Goal: Transaction & Acquisition: Purchase product/service

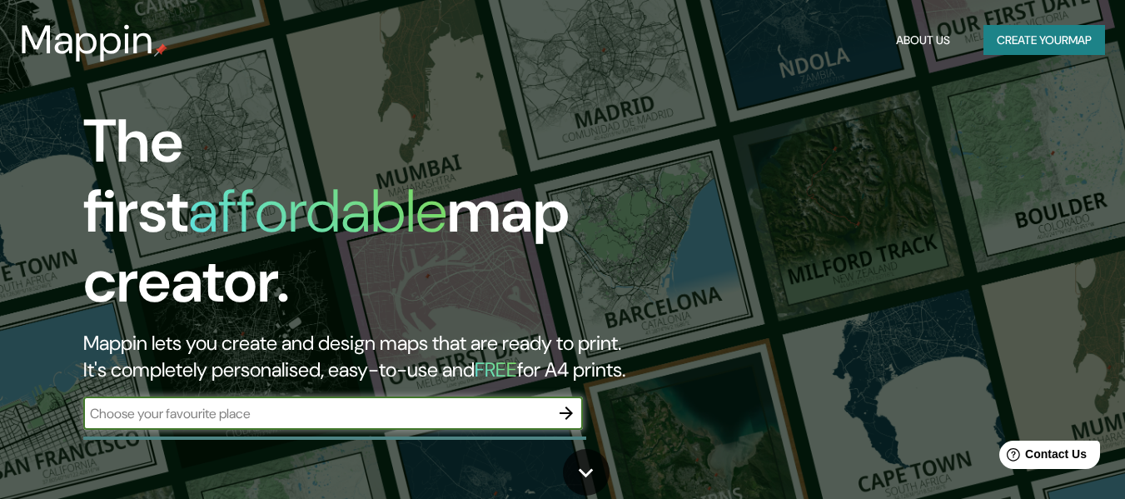
click at [294, 404] on input "text" at bounding box center [316, 413] width 466 height 19
type input "florencia caquetá"
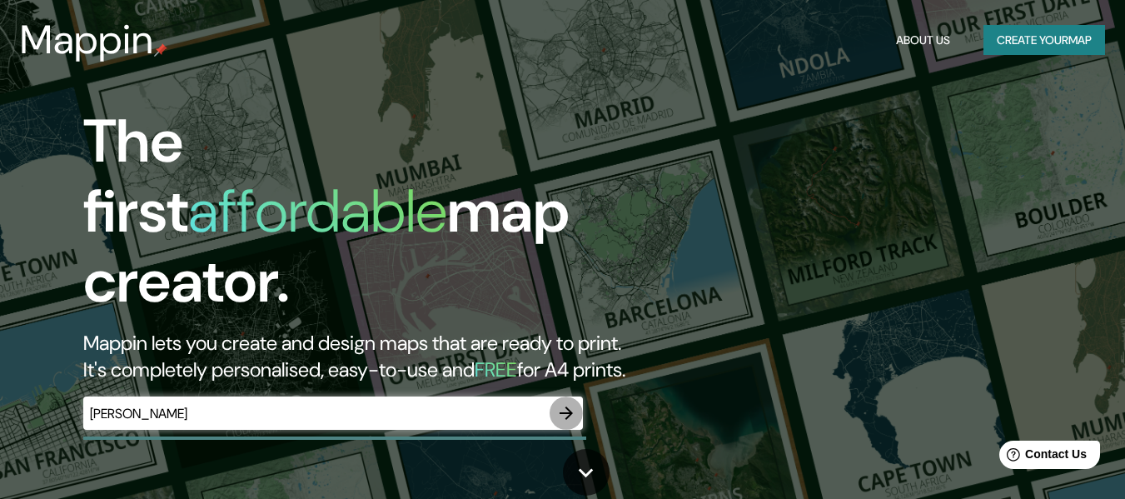
click at [571, 406] on icon "button" at bounding box center [566, 412] width 13 height 13
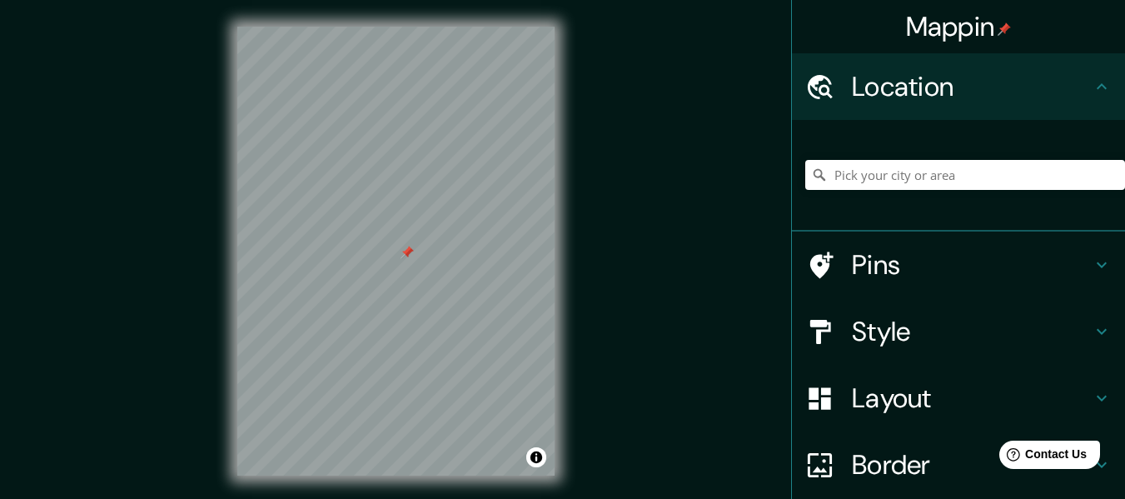
click at [413, 255] on div at bounding box center [407, 252] width 13 height 13
drag, startPoint x: 415, startPoint y: 248, endPoint x: 407, endPoint y: 291, distance: 43.1
click at [407, 291] on div at bounding box center [407, 288] width 13 height 13
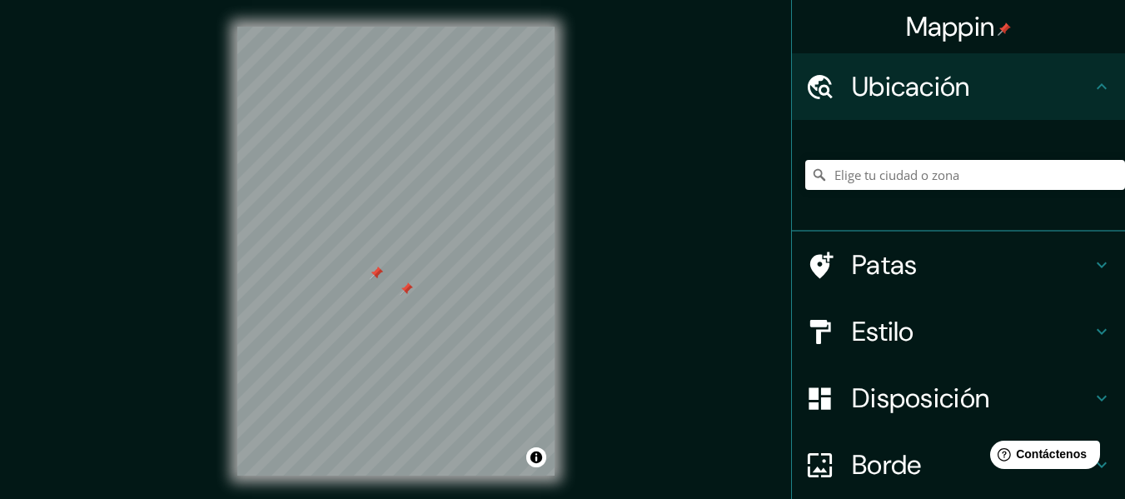
click at [746, 198] on div "Mappin Ubicación Patas Estilo Disposición Borde Elige un borde. Consejo : puede…" at bounding box center [562, 264] width 1125 height 529
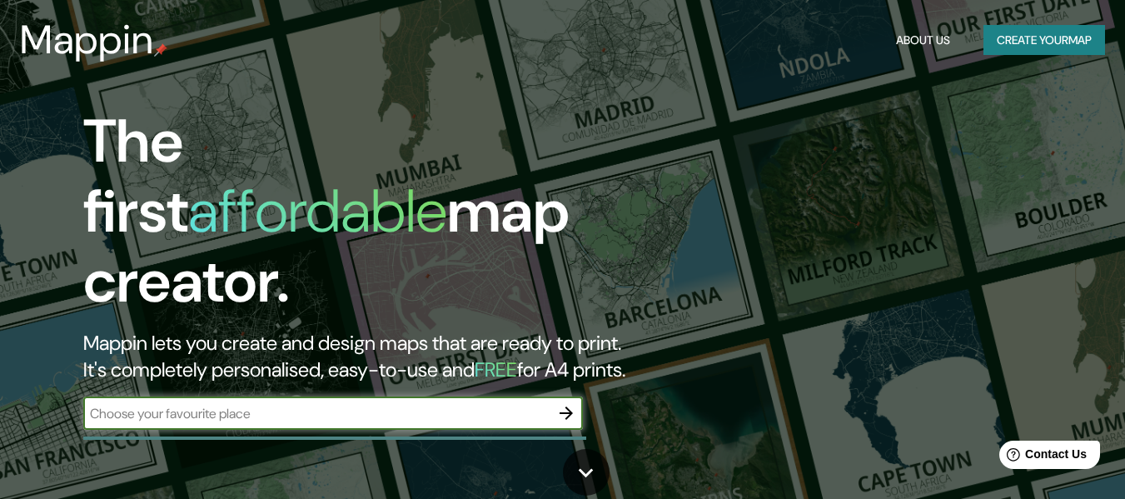
click at [1050, 40] on button "Create your map" at bounding box center [1045, 40] width 122 height 31
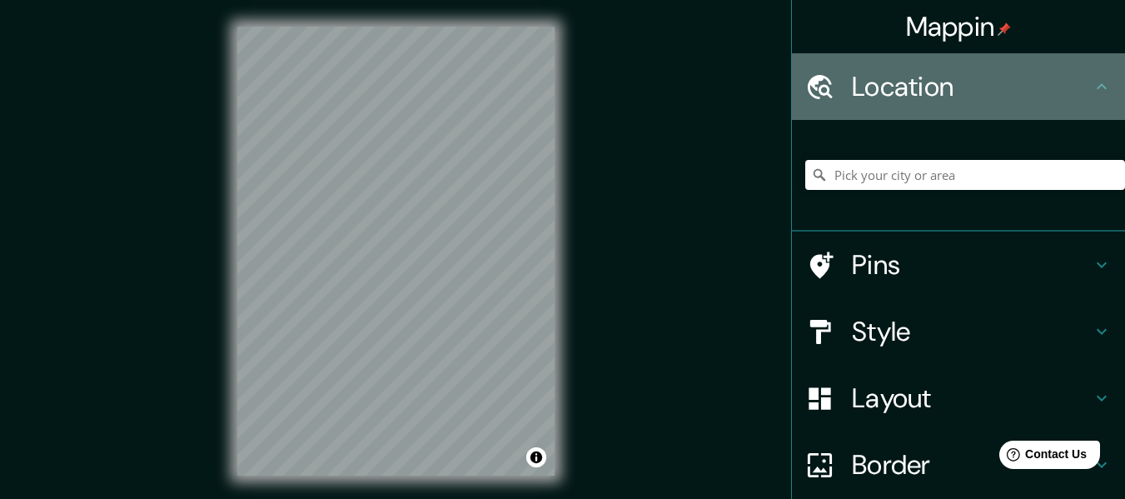
click at [939, 97] on h4 "Location" at bounding box center [972, 86] width 240 height 33
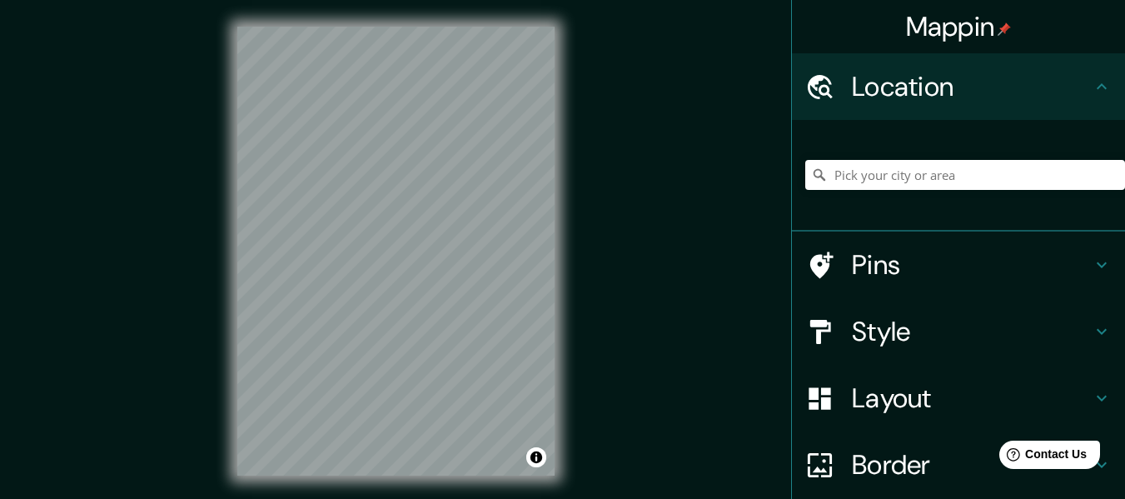
click at [1079, 97] on div "Location" at bounding box center [958, 86] width 333 height 67
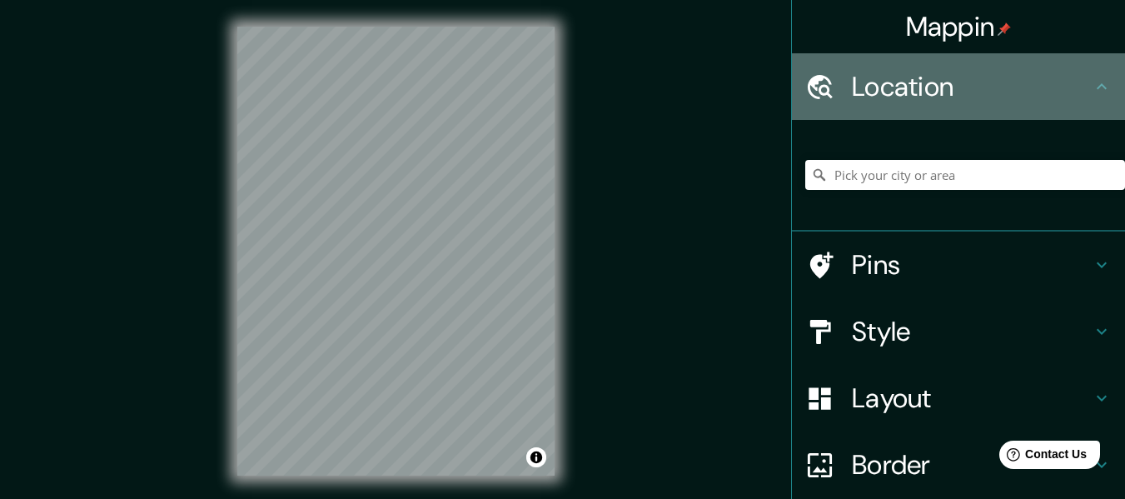
click at [1097, 88] on icon at bounding box center [1102, 86] width 10 height 6
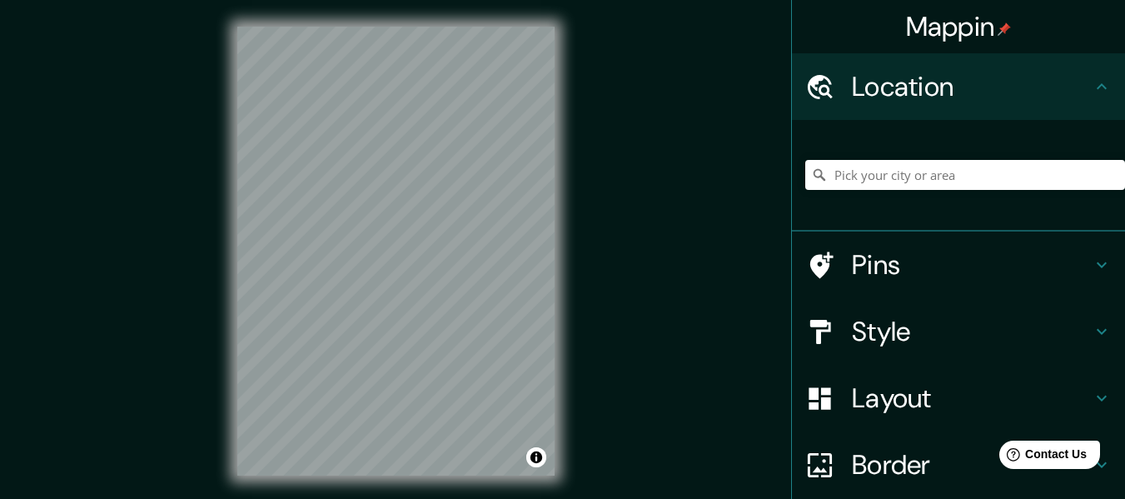
click at [1097, 88] on icon at bounding box center [1102, 86] width 10 height 6
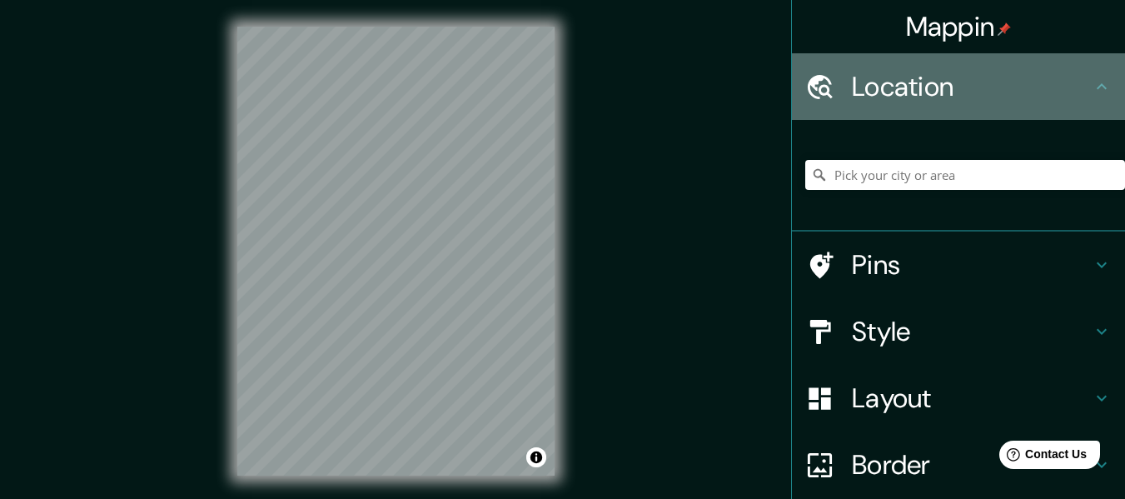
click at [1097, 88] on icon at bounding box center [1102, 86] width 10 height 6
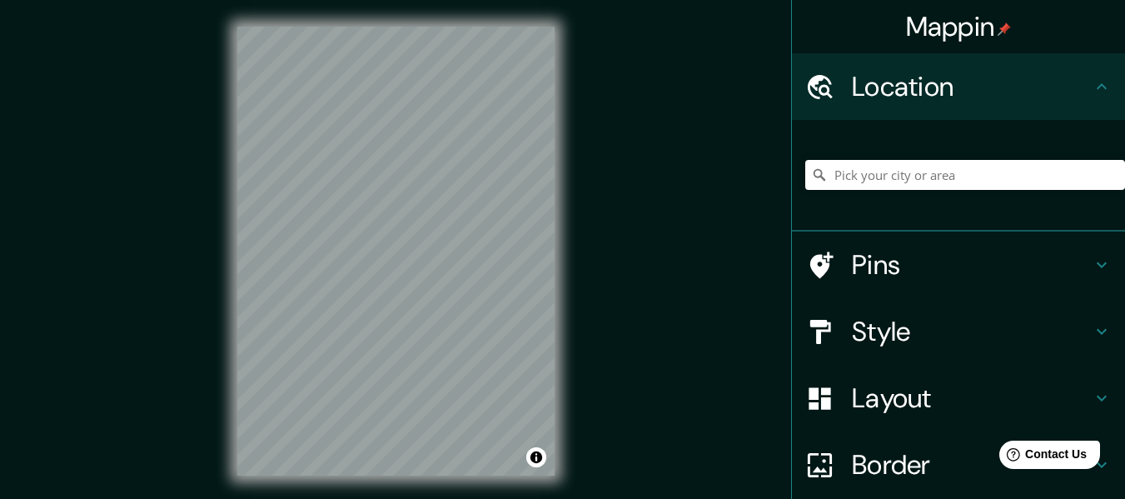
click at [1097, 88] on icon at bounding box center [1102, 86] width 10 height 6
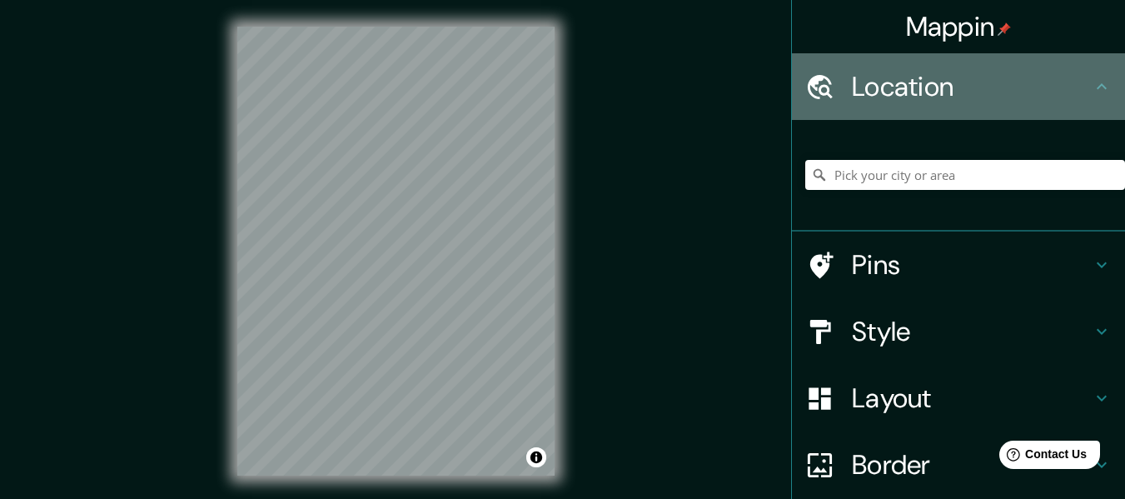
click at [1097, 88] on icon at bounding box center [1102, 86] width 10 height 6
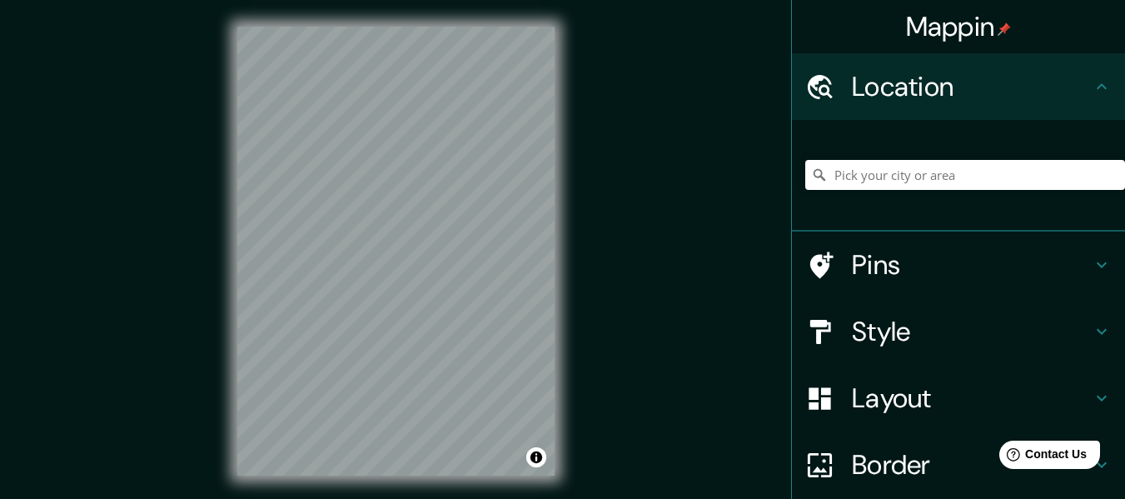
click at [1097, 88] on icon at bounding box center [1102, 86] width 10 height 6
click at [1077, 263] on h4 "Pins" at bounding box center [972, 264] width 240 height 33
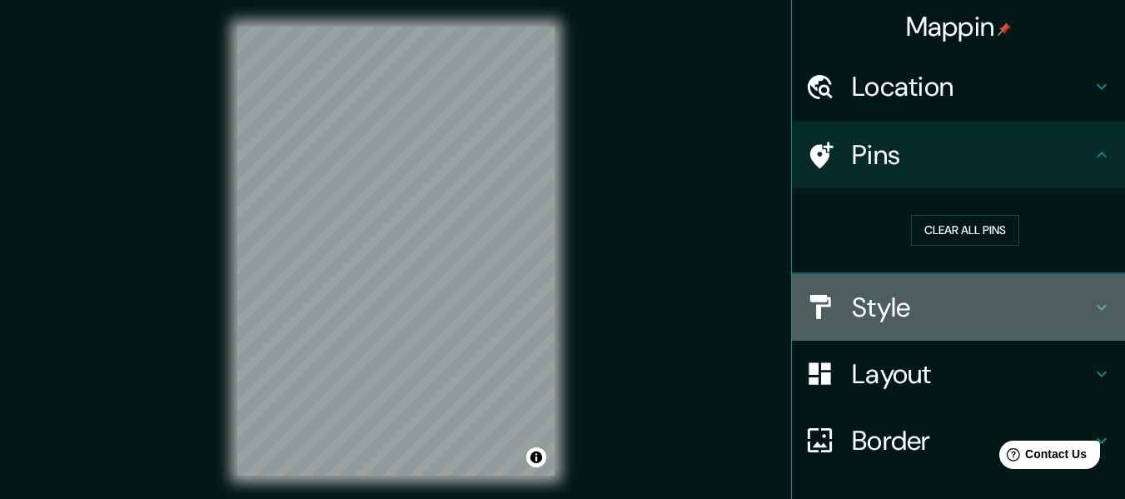
click at [1073, 299] on h4 "Style" at bounding box center [972, 307] width 240 height 33
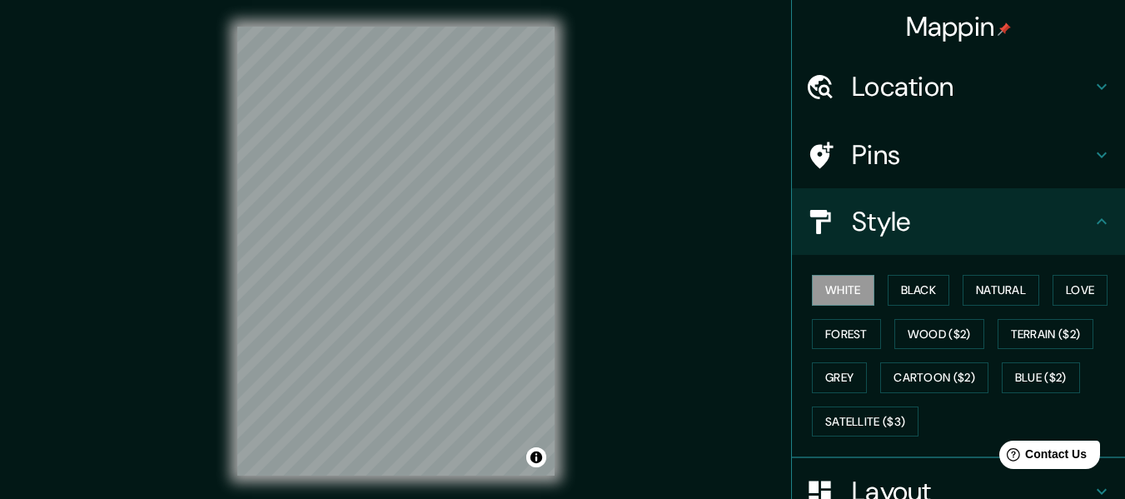
scroll to position [142, 0]
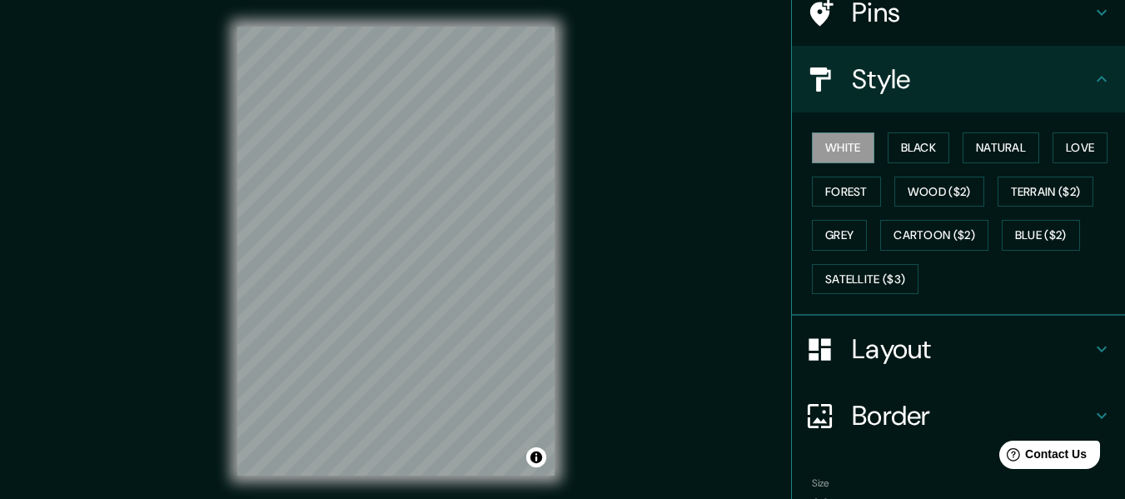
click at [1076, 90] on h4 "Style" at bounding box center [972, 78] width 240 height 33
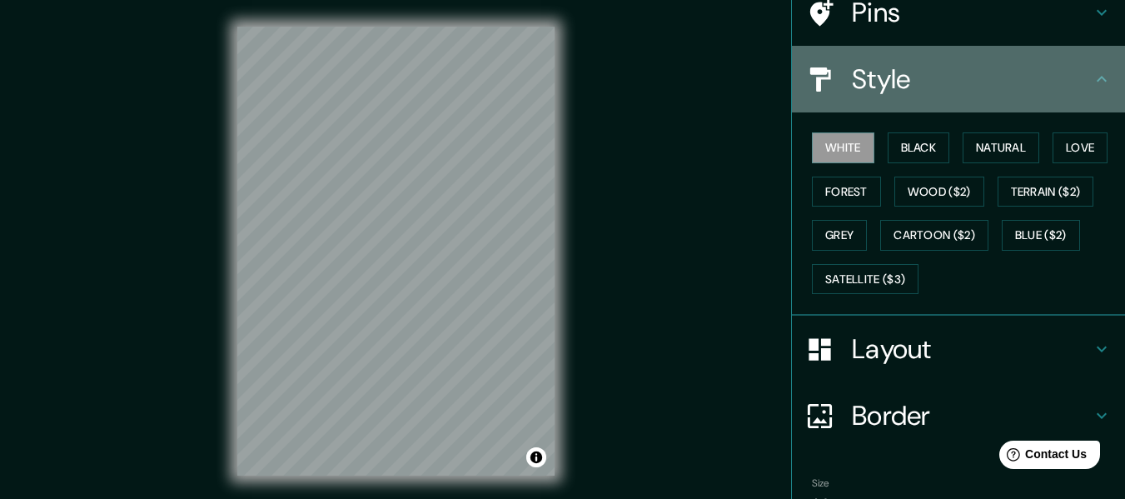
click at [1092, 82] on icon at bounding box center [1102, 79] width 20 height 20
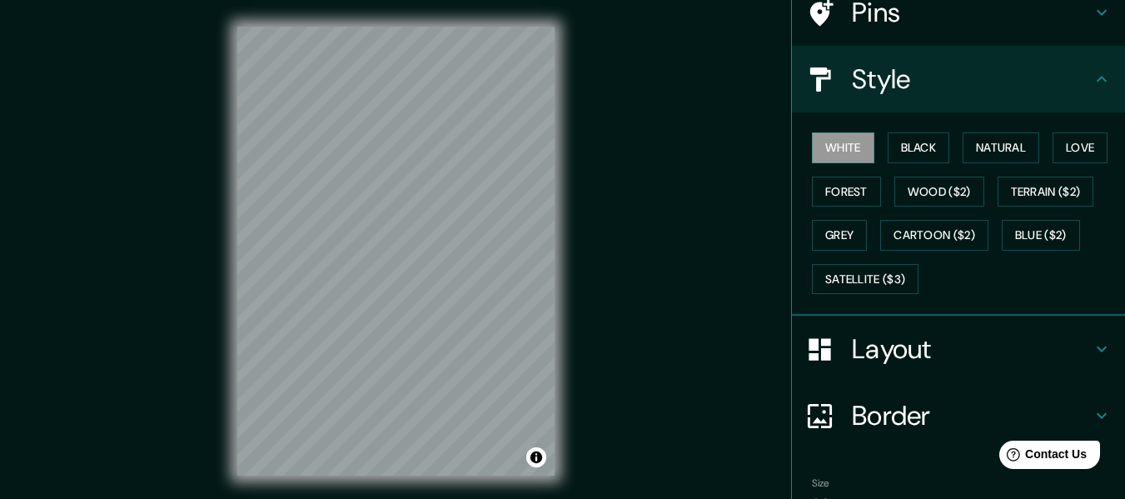
click at [1092, 354] on icon at bounding box center [1102, 349] width 20 height 20
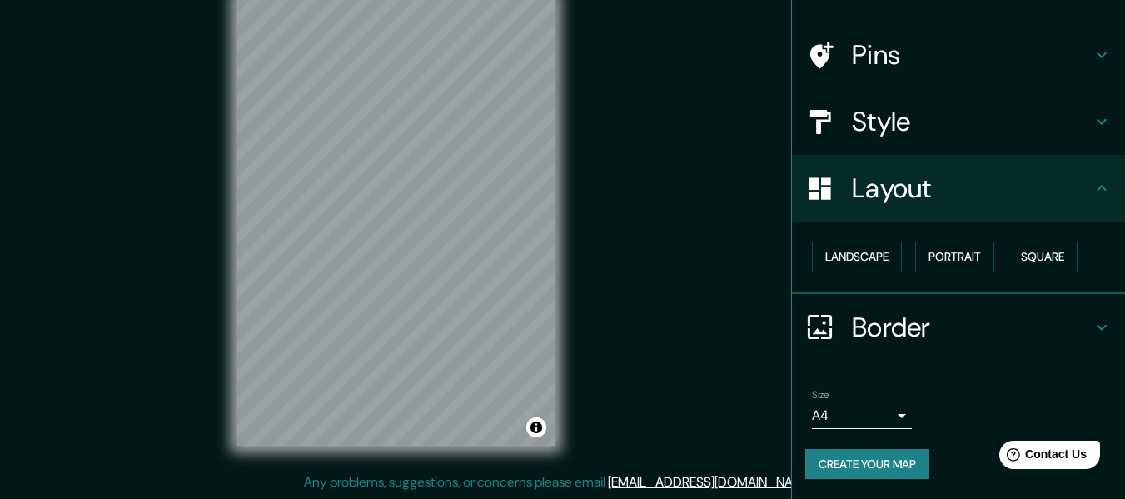
scroll to position [0, 0]
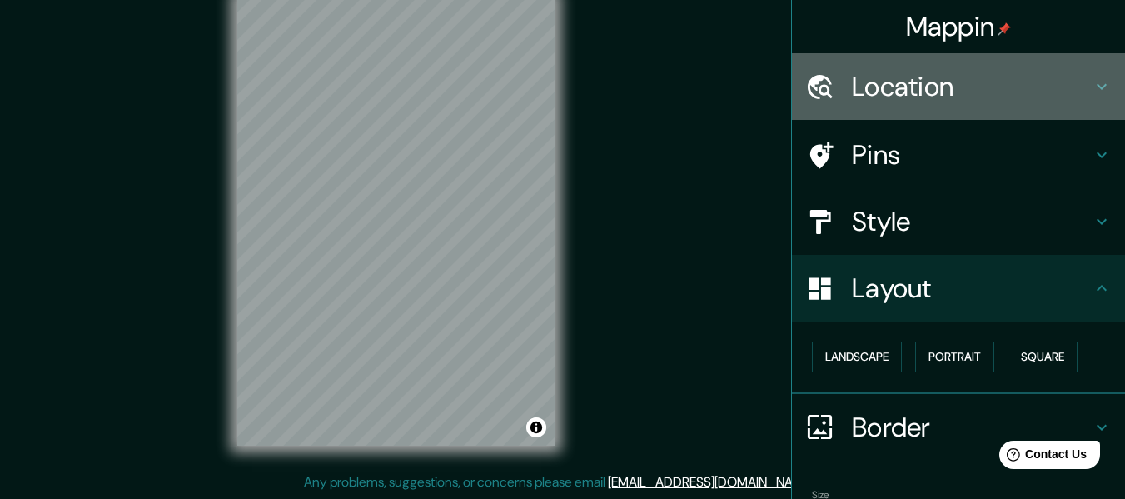
click at [1092, 83] on icon at bounding box center [1102, 87] width 20 height 20
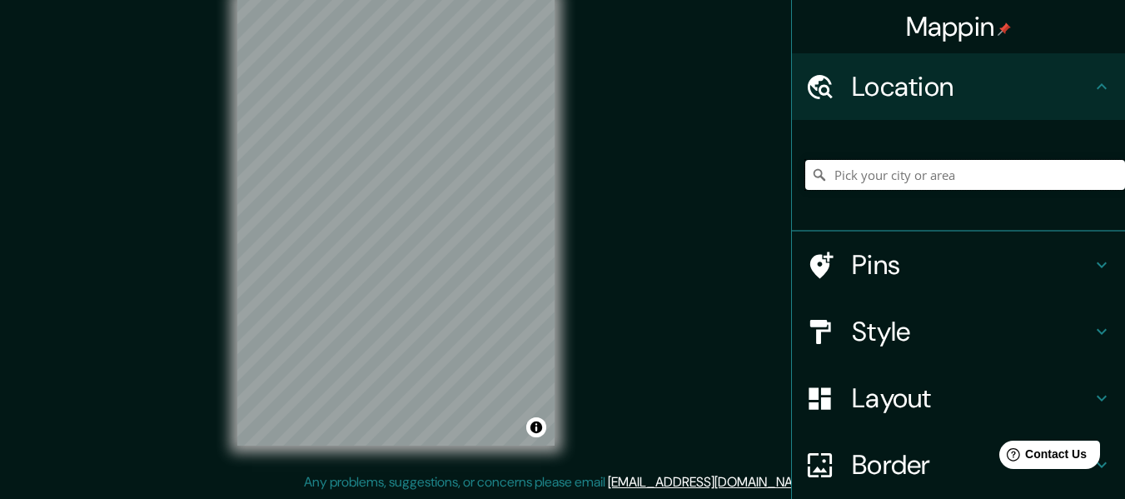
click at [968, 175] on input "Pick your city or area" at bounding box center [965, 175] width 320 height 30
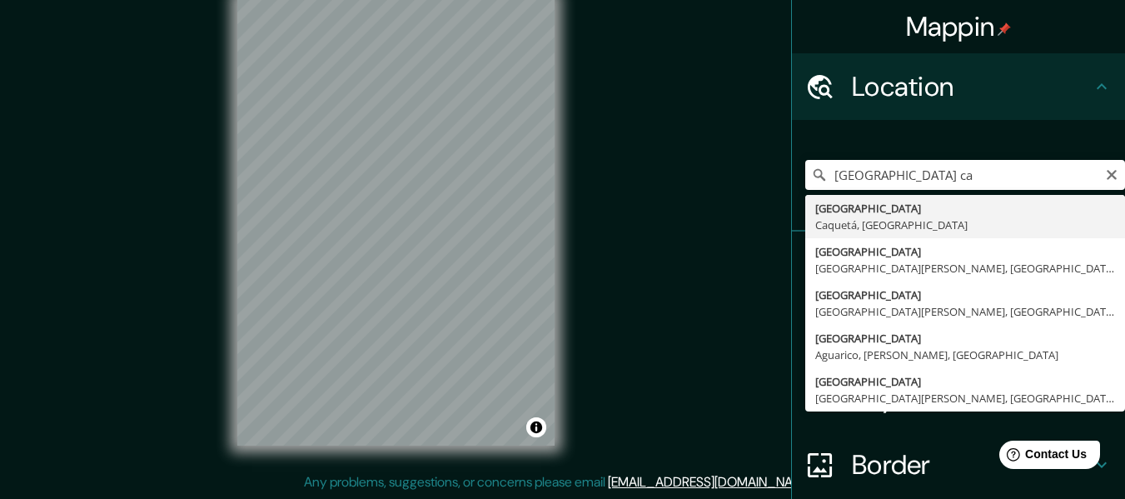
type input "[GEOGRAPHIC_DATA], [GEOGRAPHIC_DATA], [GEOGRAPHIC_DATA]"
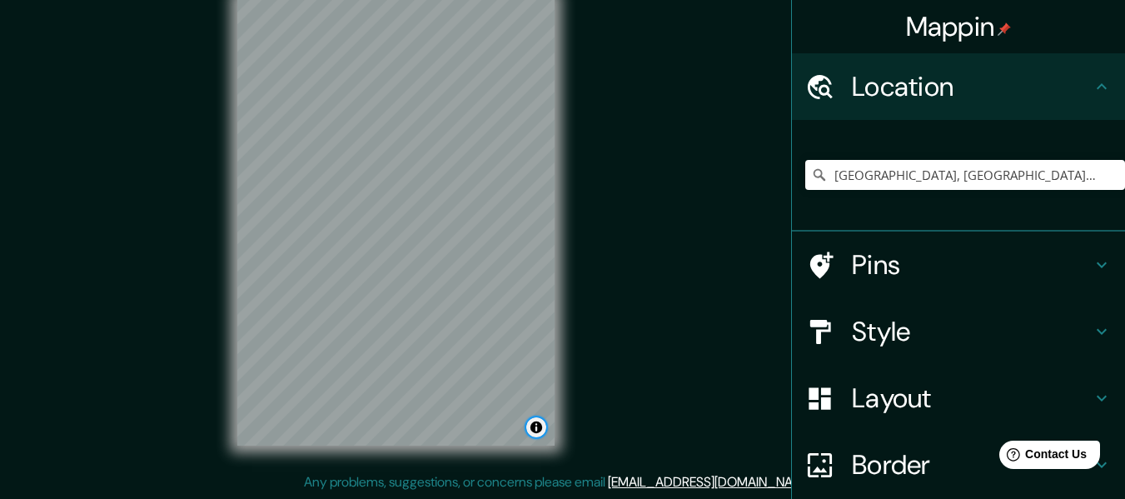
click at [536, 429] on button "Toggle attribution" at bounding box center [536, 427] width 20 height 20
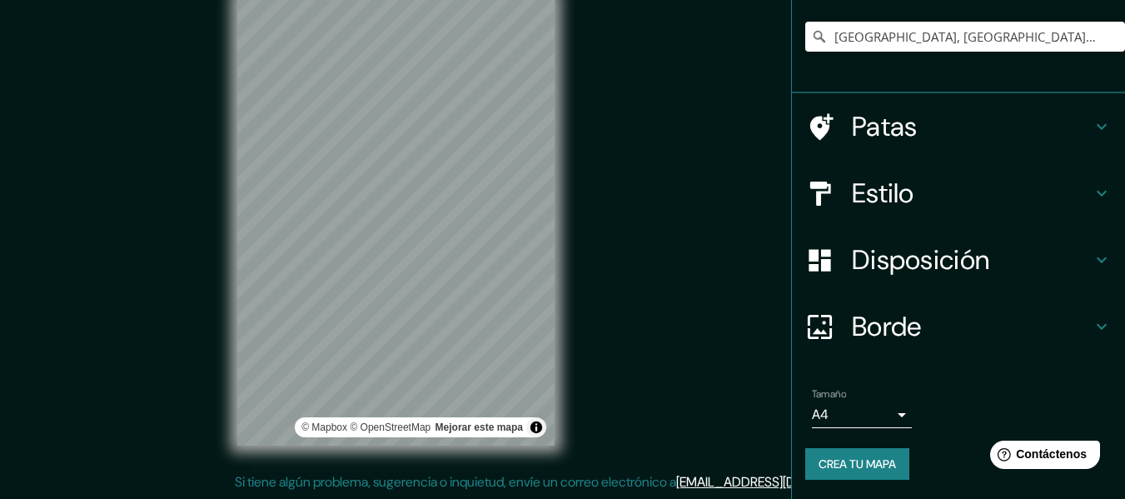
click at [1096, 175] on div "Estilo" at bounding box center [958, 193] width 333 height 67
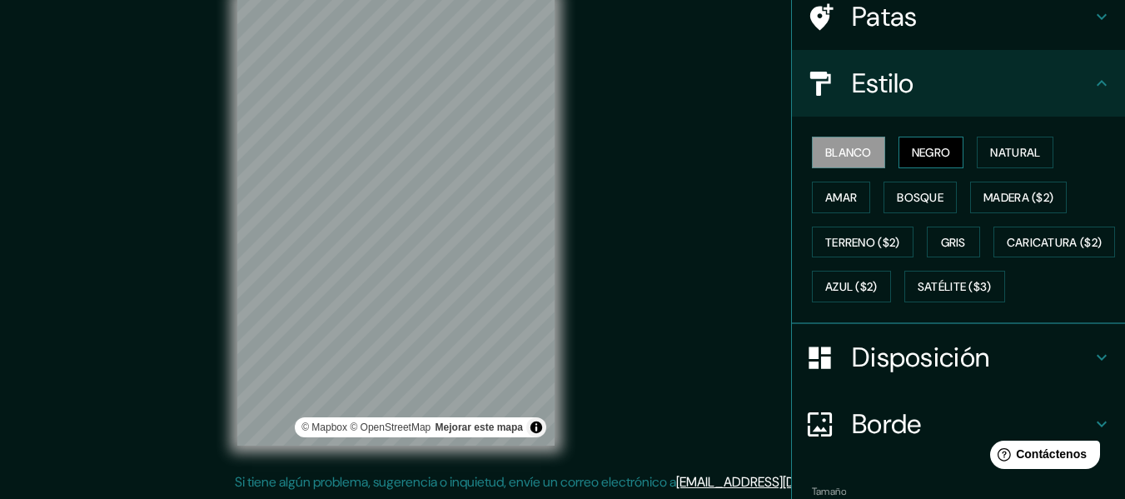
click at [928, 142] on font "Negro" at bounding box center [931, 153] width 39 height 22
click at [1003, 155] on font "Natural" at bounding box center [1015, 152] width 50 height 15
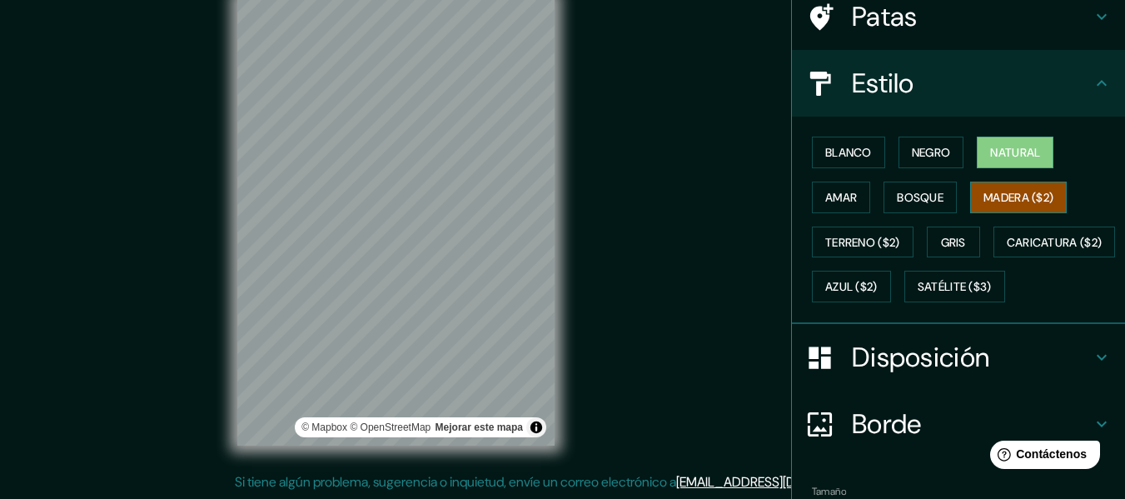
click at [994, 185] on button "Madera ($2)" at bounding box center [1018, 198] width 97 height 32
click at [897, 197] on font "Bosque" at bounding box center [920, 197] width 47 height 15
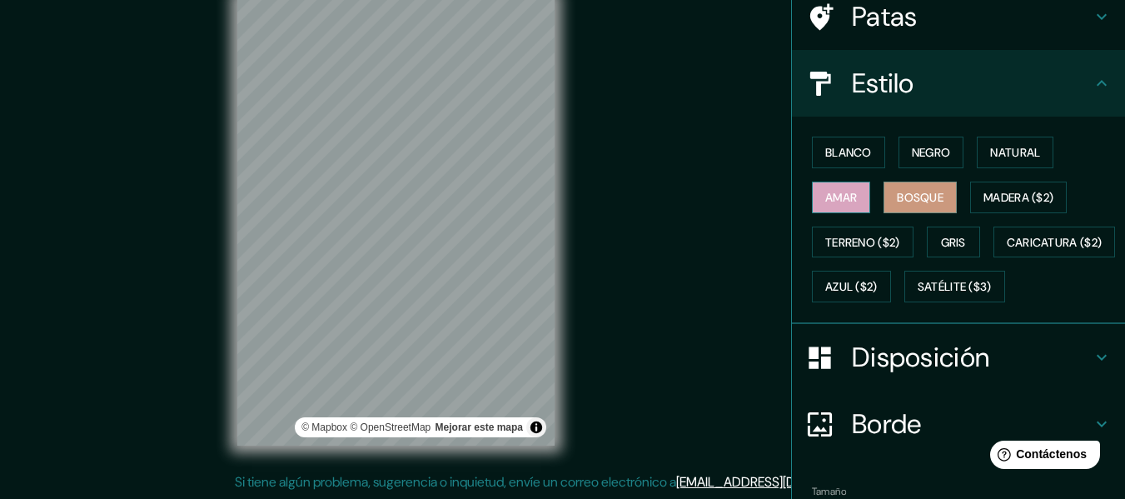
click at [843, 195] on font "Amar" at bounding box center [841, 197] width 32 height 15
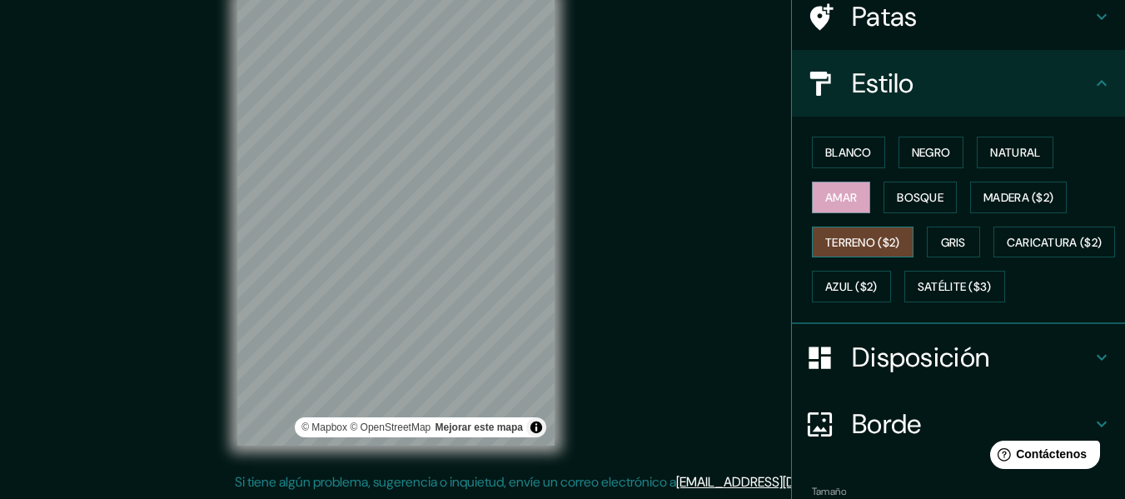
click at [840, 245] on font "Terreno ($2)" at bounding box center [862, 242] width 75 height 15
click at [952, 242] on font "Gris" at bounding box center [953, 242] width 25 height 15
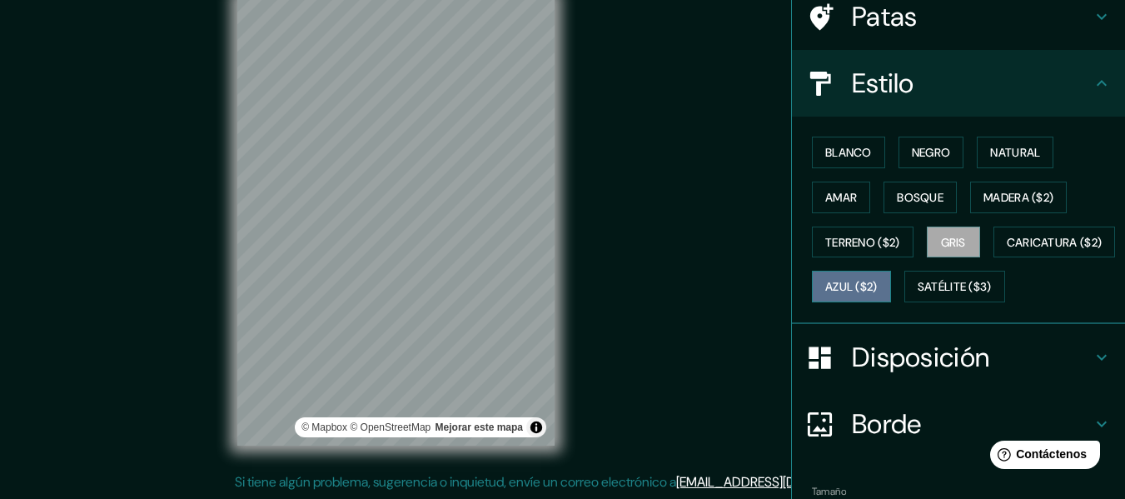
click at [878, 283] on font "Azul ($2)" at bounding box center [851, 287] width 52 height 15
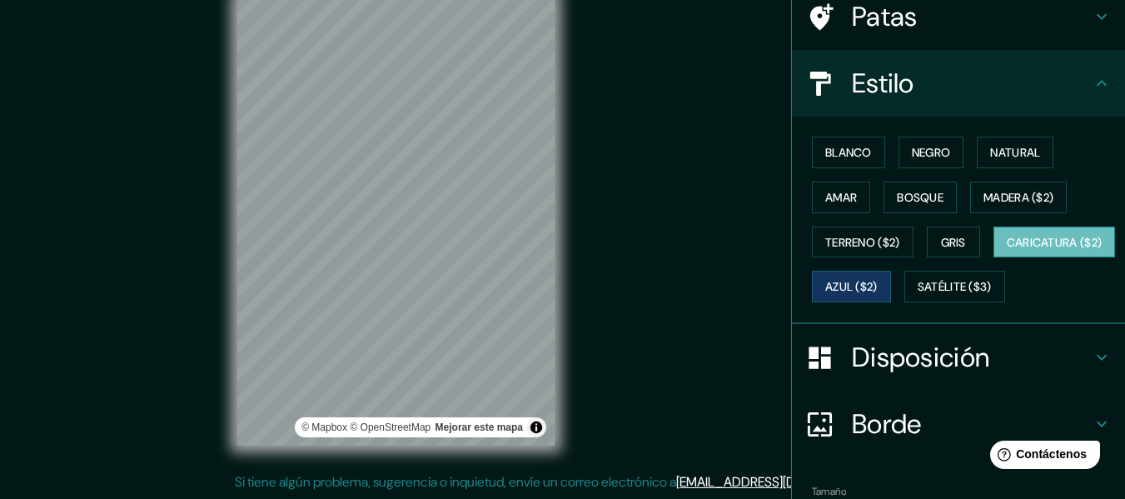
click at [1007, 250] on font "Caricatura ($2)" at bounding box center [1055, 242] width 96 height 15
click at [839, 148] on font "Blanco" at bounding box center [848, 152] width 47 height 15
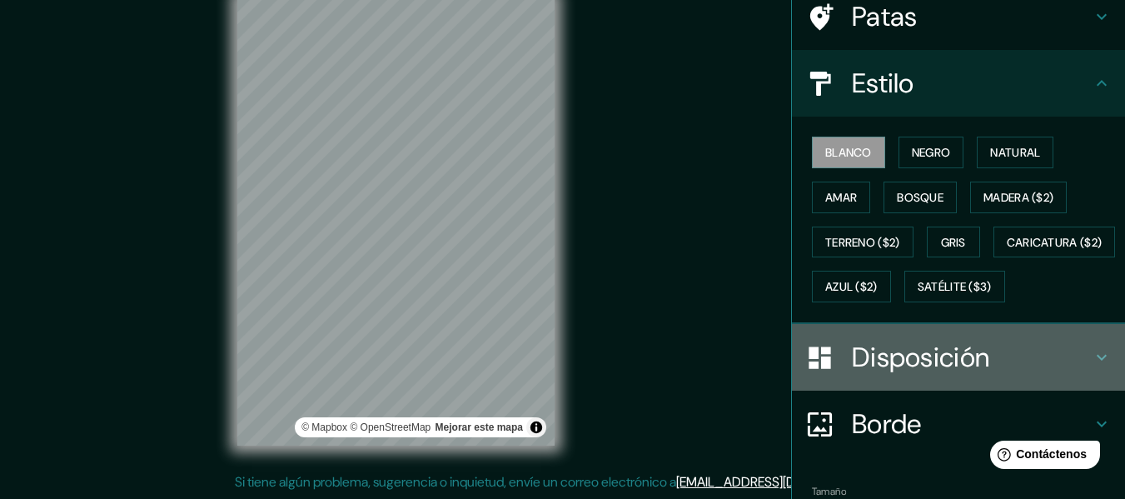
click at [934, 375] on font "Disposición" at bounding box center [920, 357] width 137 height 35
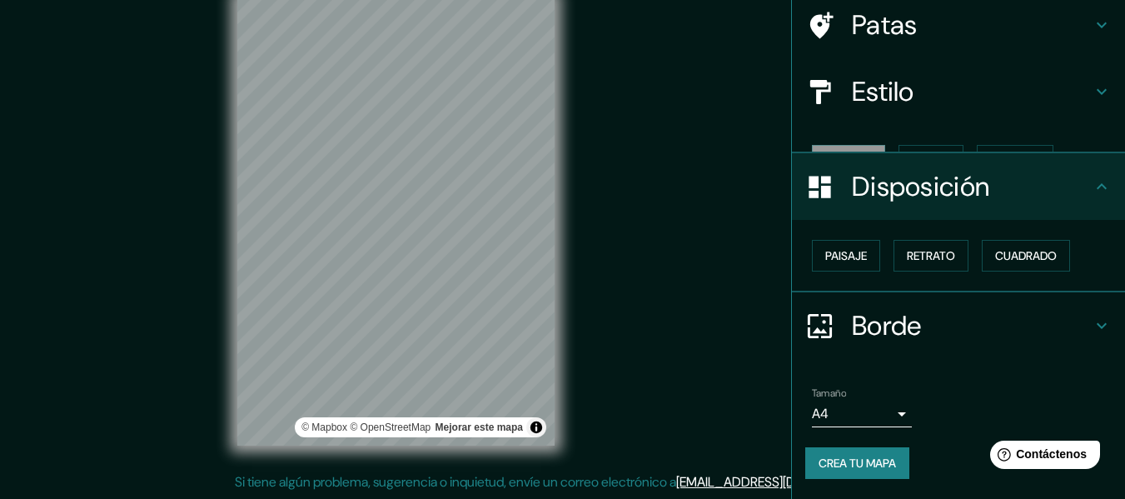
scroll to position [102, 0]
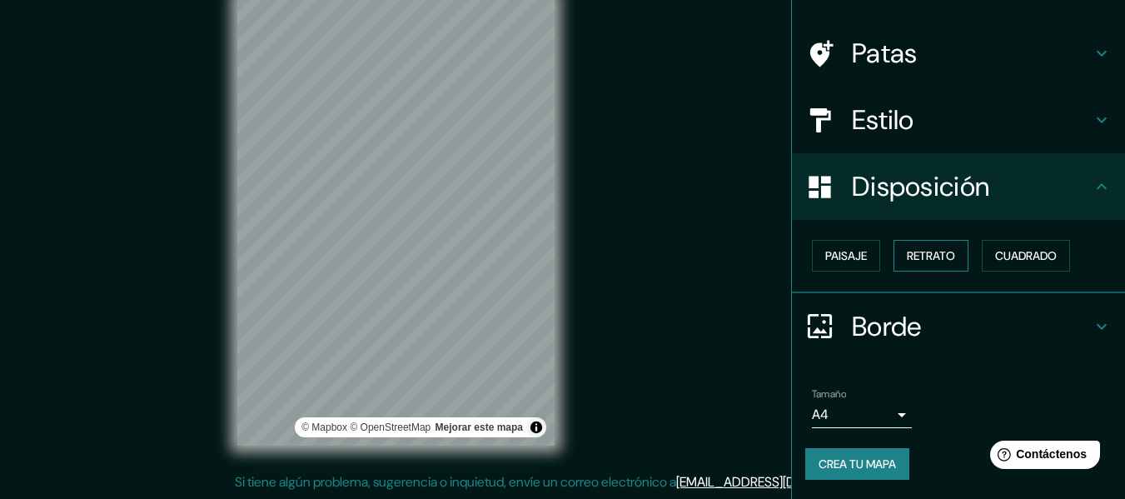
click at [913, 253] on font "Retrato" at bounding box center [931, 255] width 48 height 15
click at [847, 252] on font "Paisaje" at bounding box center [846, 255] width 42 height 15
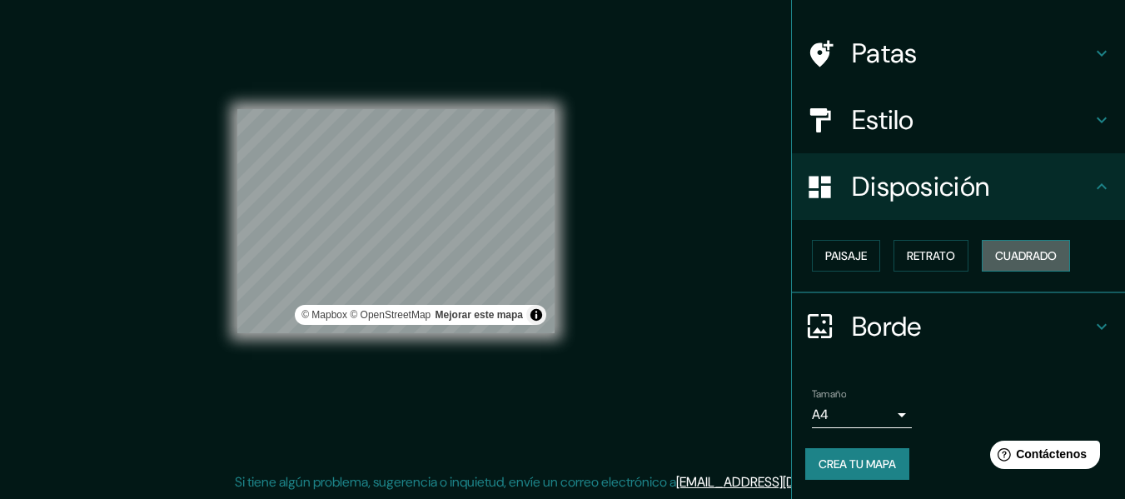
click at [995, 268] on button "Cuadrado" at bounding box center [1026, 256] width 88 height 32
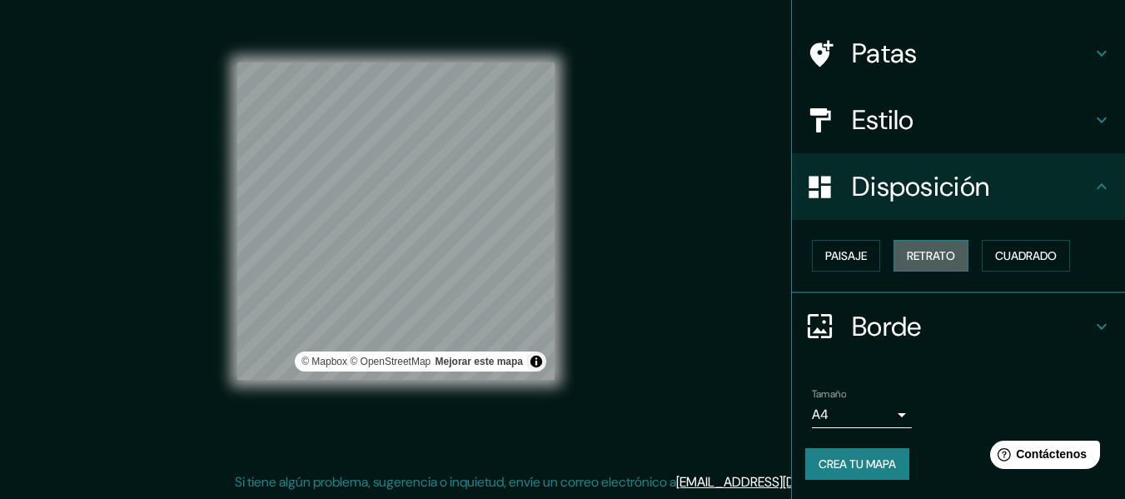
click at [948, 262] on button "Retrato" at bounding box center [931, 256] width 75 height 32
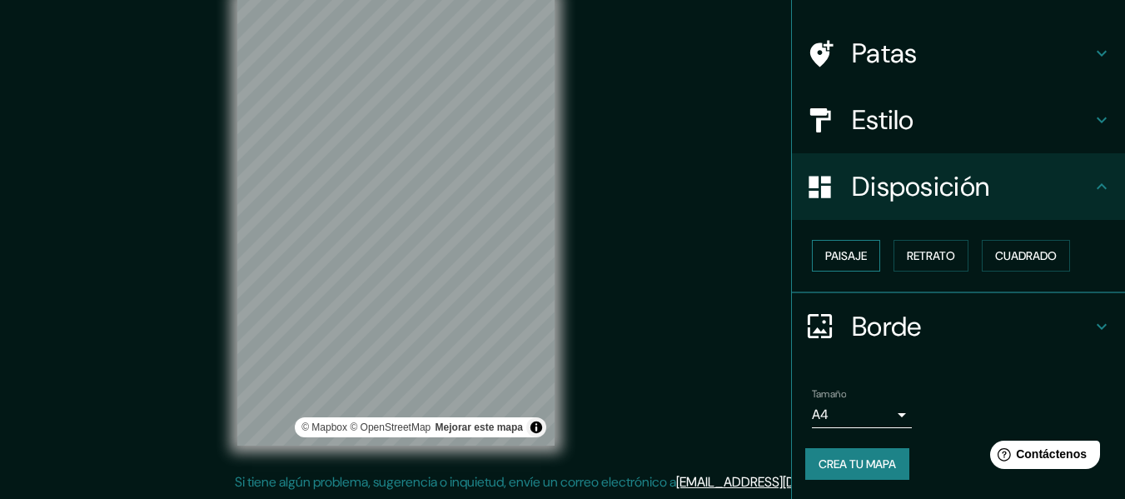
click at [844, 257] on font "Paisaje" at bounding box center [846, 255] width 42 height 15
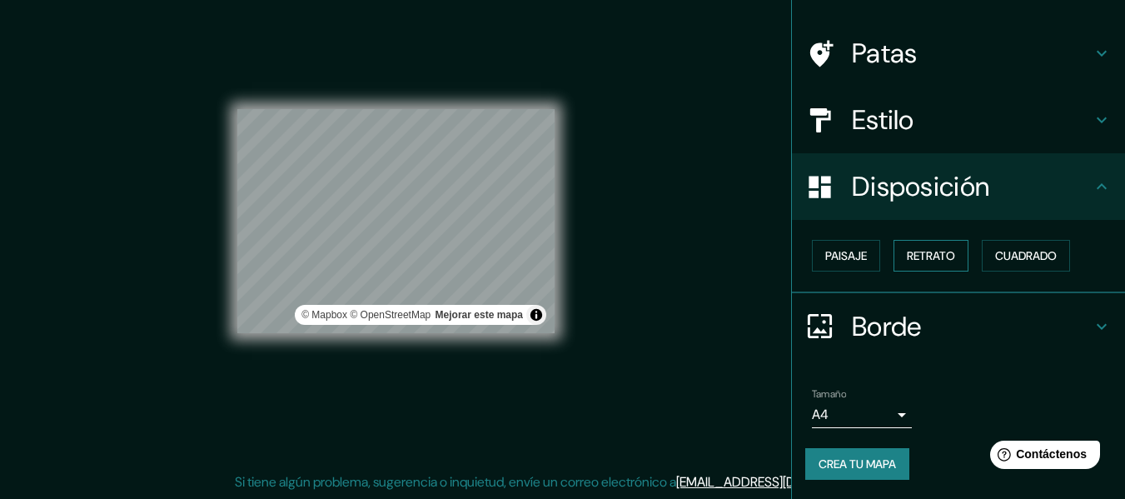
click at [938, 249] on font "Retrato" at bounding box center [931, 255] width 48 height 15
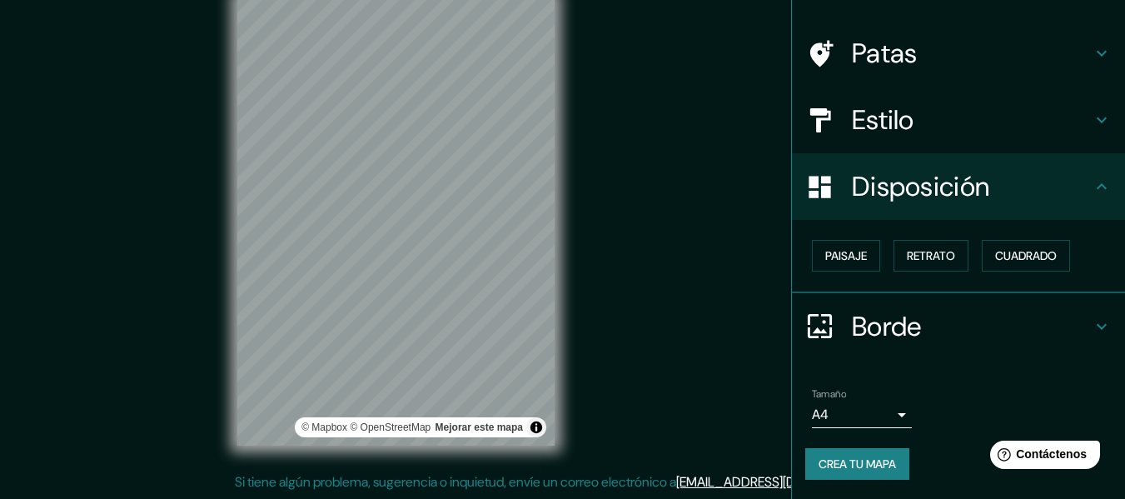
click at [870, 406] on body "Mappin Ubicación Florencia, Caquetá, Colombia Patas Estilo Disposición Paisaje …" at bounding box center [562, 219] width 1125 height 499
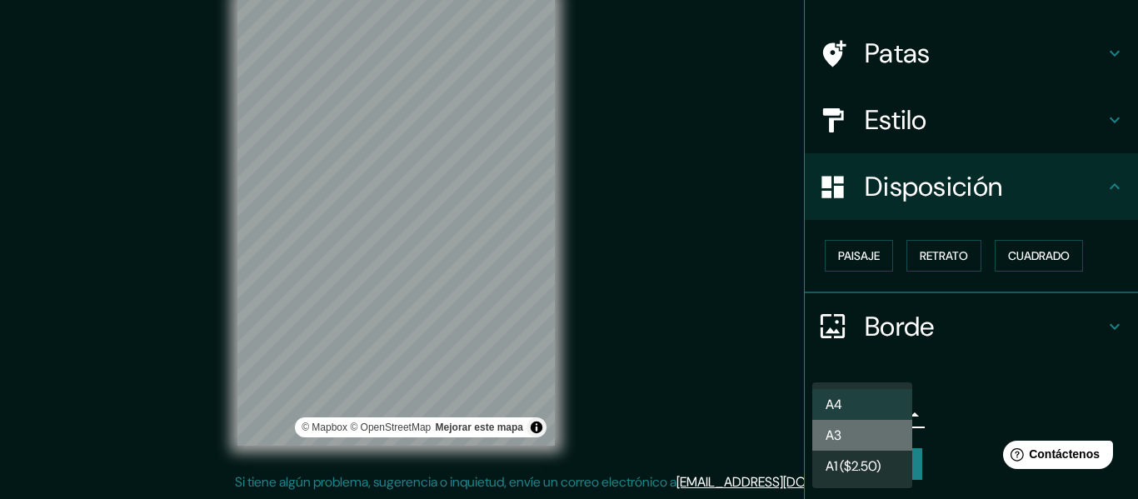
click at [857, 447] on li "A3" at bounding box center [862, 435] width 100 height 31
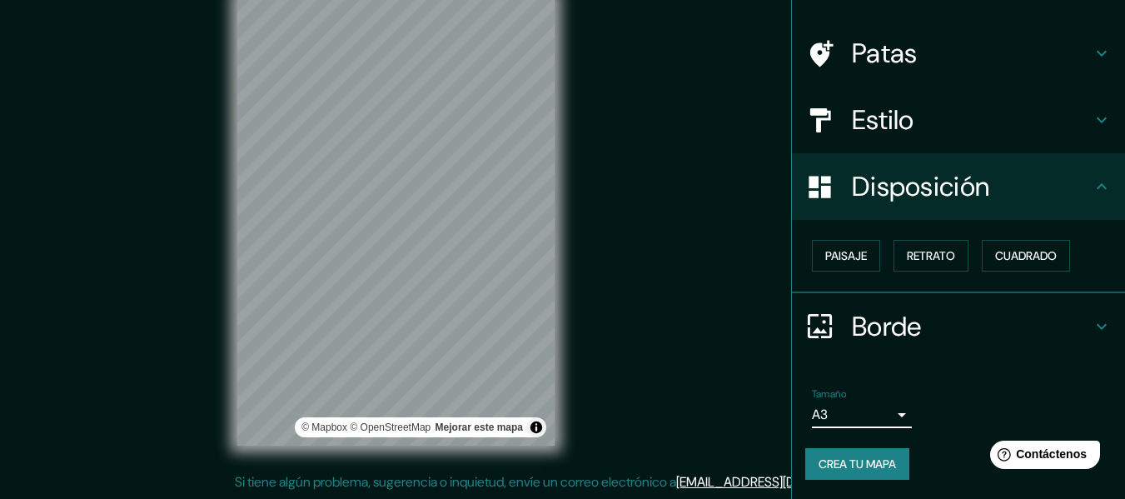
click at [872, 421] on body "Mappin Ubicación Florencia, Caquetá, Colombia Patas Estilo Disposición Paisaje …" at bounding box center [562, 219] width 1125 height 499
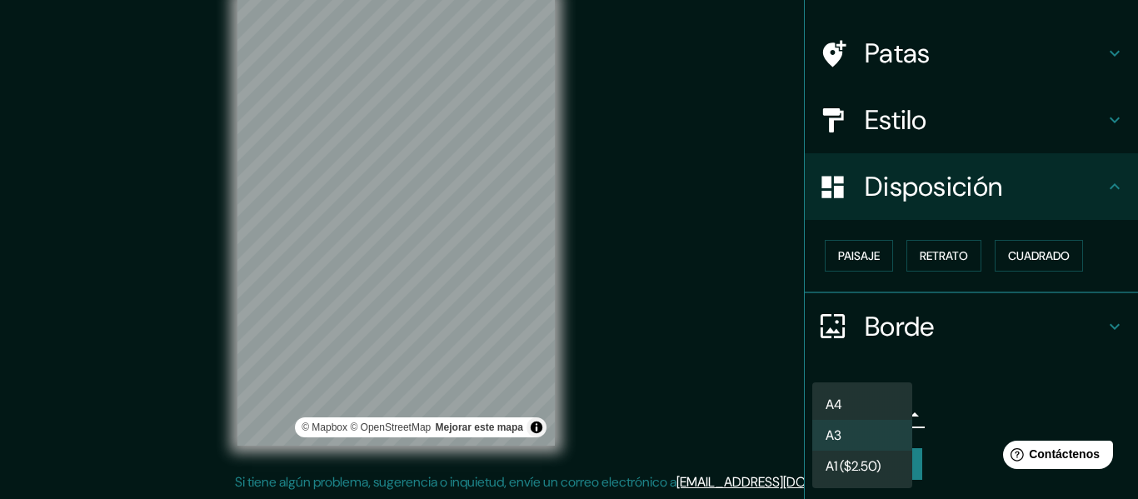
click at [861, 466] on font "A1 ($2.50)" at bounding box center [852, 465] width 55 height 17
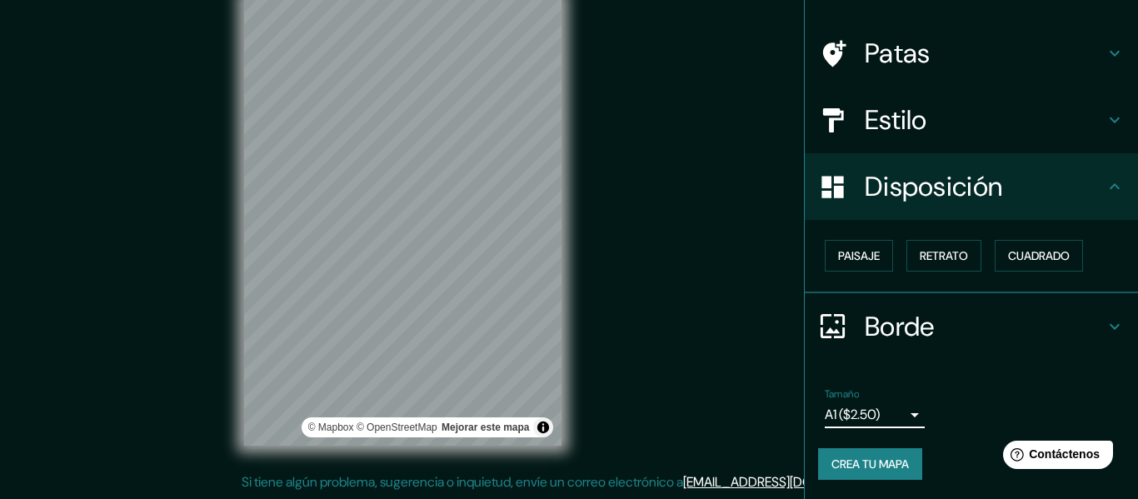
click at [868, 415] on body "Mappin Ubicación Florencia, Caquetá, Colombia Patas Estilo Disposición Paisaje …" at bounding box center [569, 219] width 1138 height 499
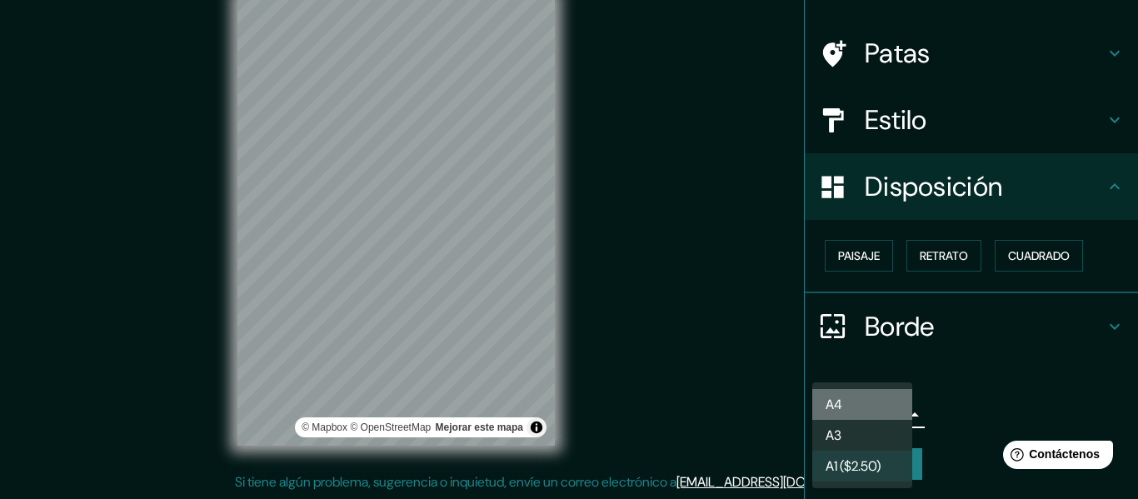
click at [871, 407] on li "A4" at bounding box center [862, 404] width 100 height 31
type input "single"
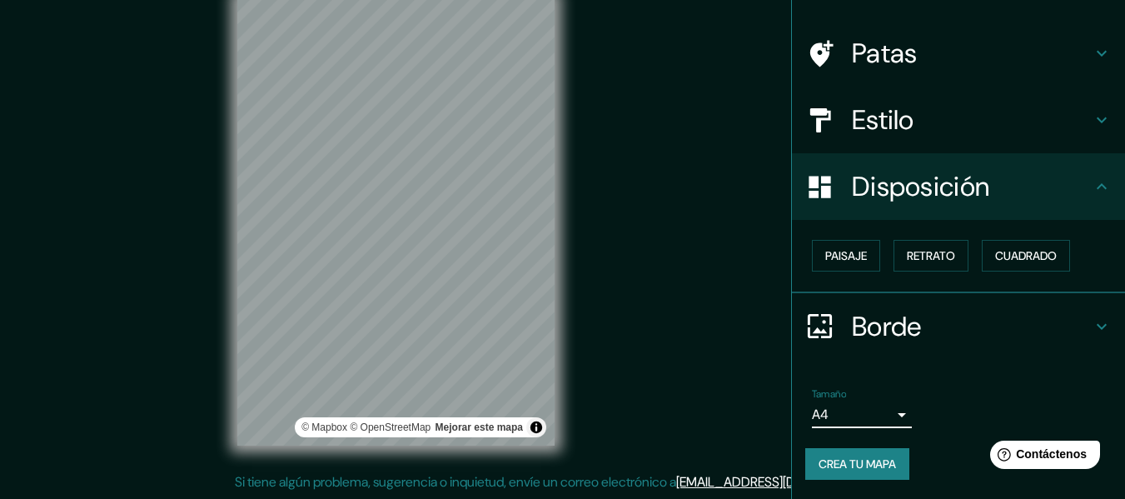
click at [854, 458] on font "Crea tu mapa" at bounding box center [857, 463] width 77 height 15
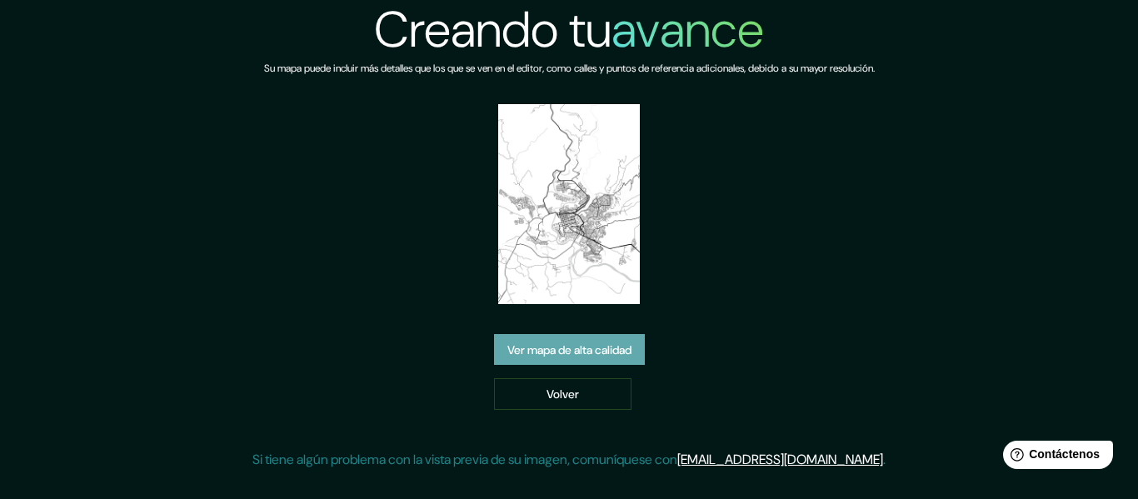
click at [582, 354] on font "Ver mapa de alta calidad" at bounding box center [569, 349] width 124 height 15
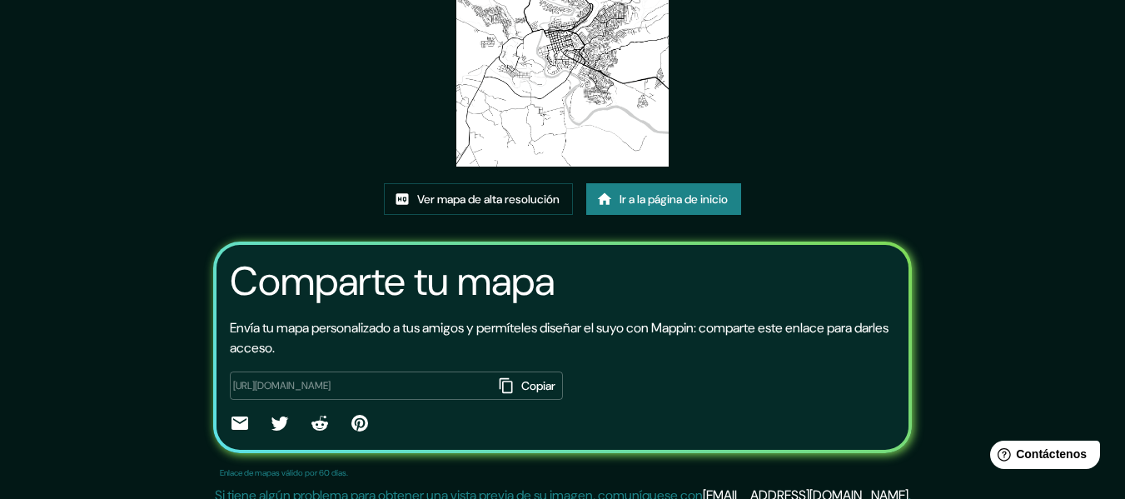
scroll to position [219, 0]
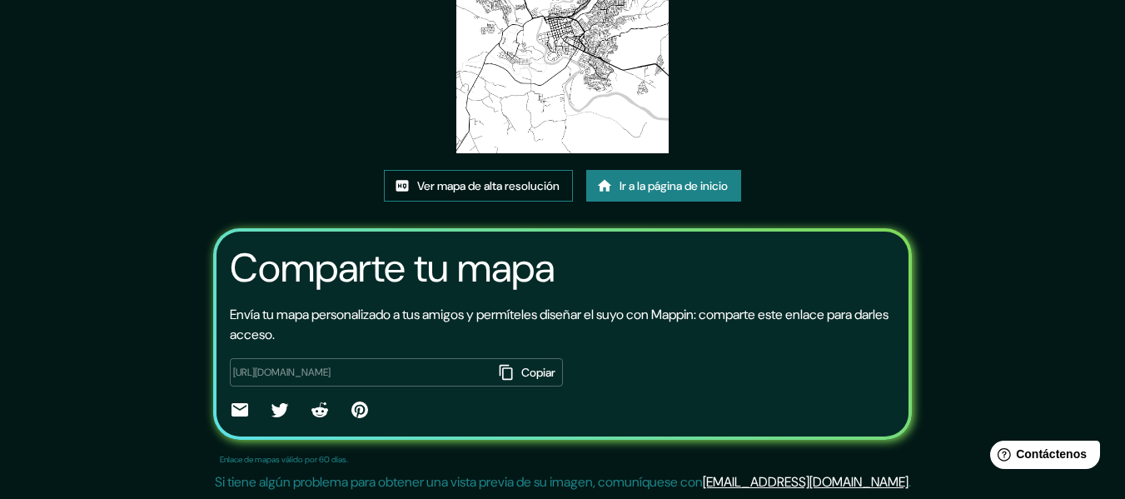
click at [526, 187] on font "Ver mapa de alta resolución" at bounding box center [488, 186] width 142 height 15
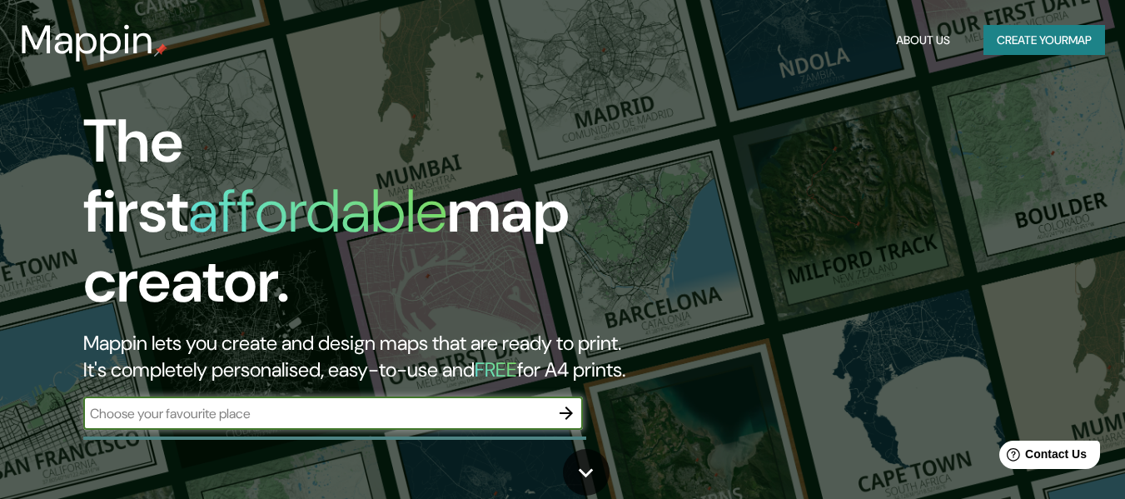
click at [525, 404] on input "text" at bounding box center [316, 413] width 466 height 19
type input "[PERSON_NAME]"
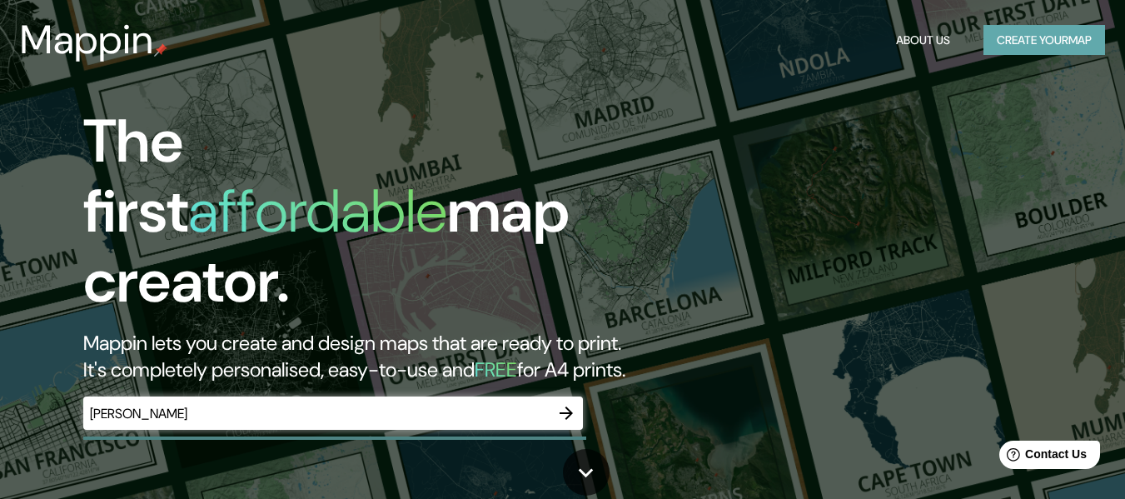
click at [1014, 46] on button "Create your map" at bounding box center [1045, 40] width 122 height 31
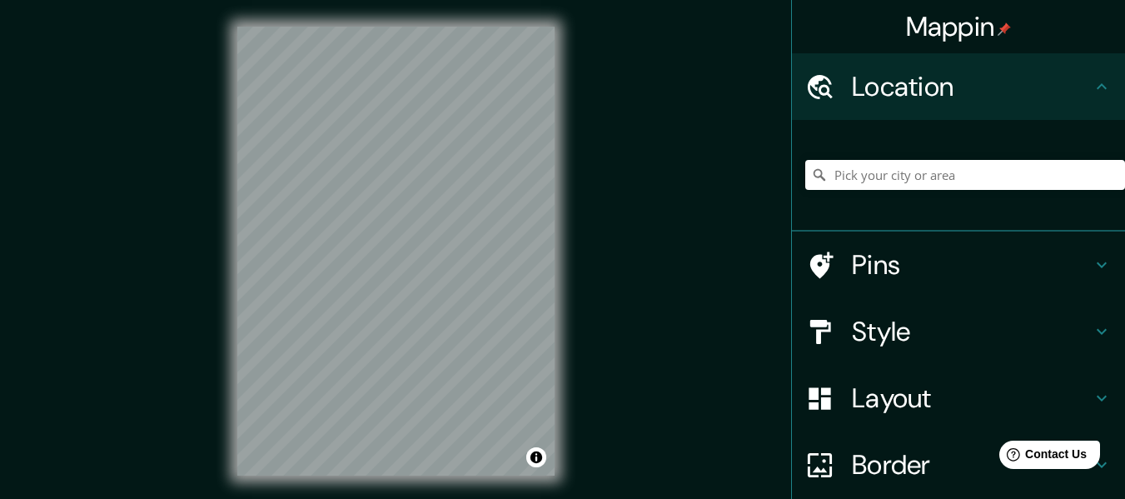
click at [923, 207] on div at bounding box center [965, 174] width 320 height 83
click at [934, 184] on input "Pick your city or area" at bounding box center [965, 175] width 320 height 30
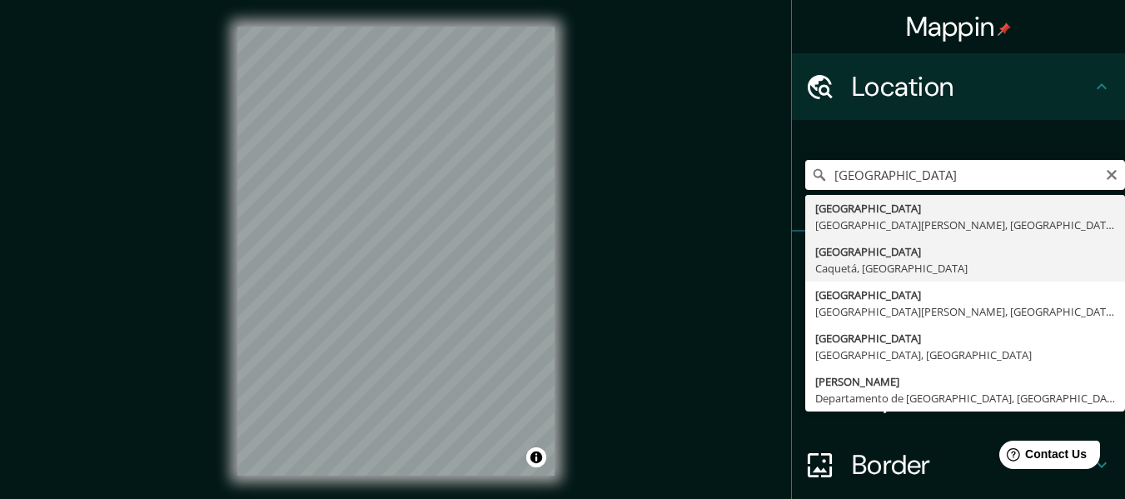
type input "[GEOGRAPHIC_DATA], [GEOGRAPHIC_DATA], [GEOGRAPHIC_DATA]"
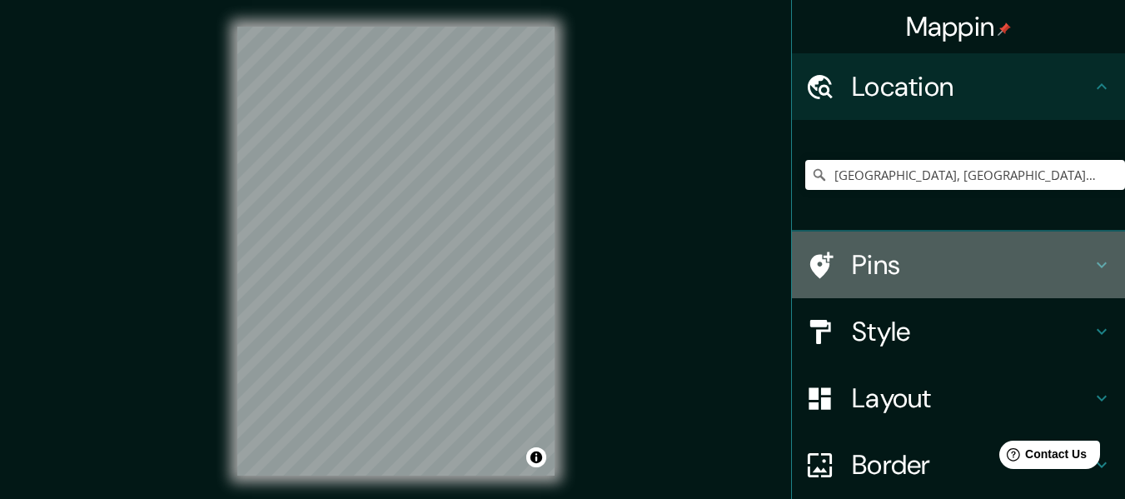
click at [1051, 273] on h4 "Pins" at bounding box center [972, 264] width 240 height 33
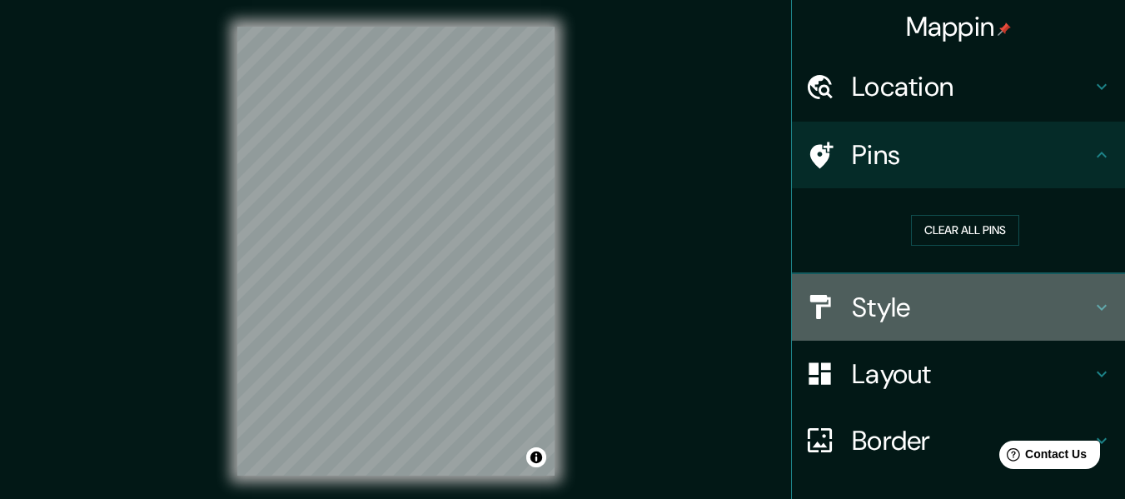
click at [974, 315] on h4 "Style" at bounding box center [972, 307] width 240 height 33
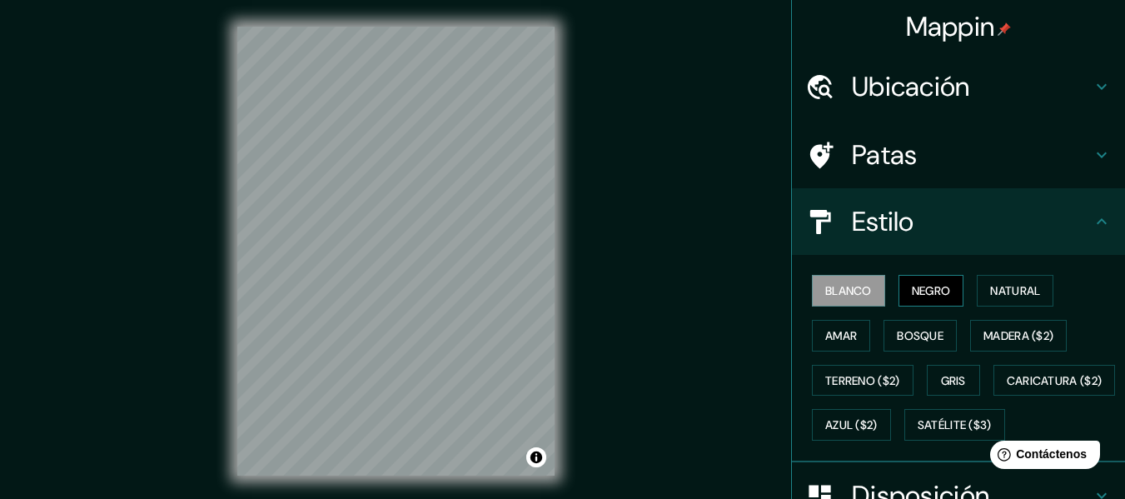
click at [929, 293] on font "Negro" at bounding box center [931, 290] width 39 height 15
click at [999, 289] on font "Natural" at bounding box center [1015, 290] width 50 height 15
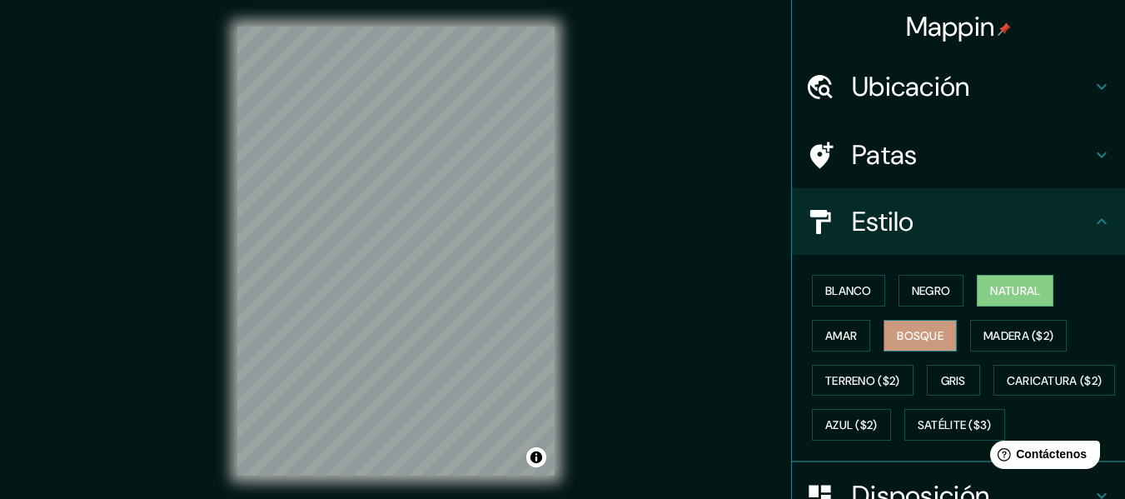
click at [926, 333] on font "Bosque" at bounding box center [920, 335] width 47 height 15
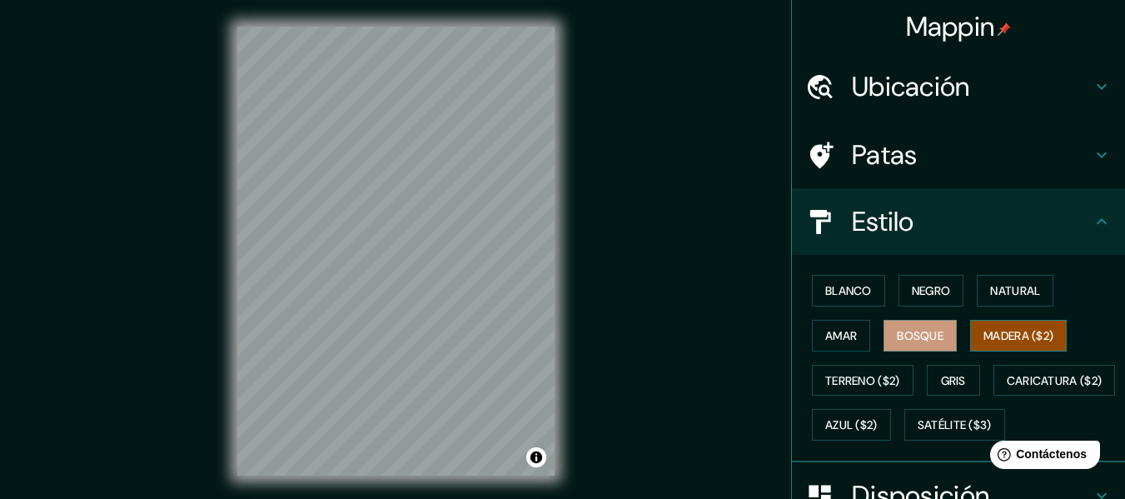
click at [987, 336] on font "Madera ($2)" at bounding box center [1019, 335] width 70 height 15
click at [929, 294] on font "Negro" at bounding box center [931, 290] width 39 height 15
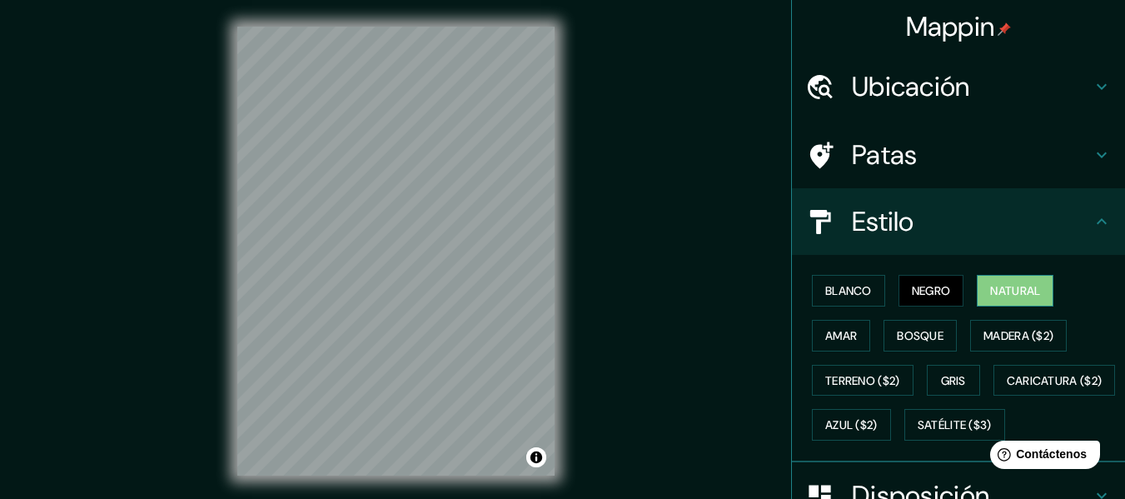
click at [999, 288] on font "Natural" at bounding box center [1015, 290] width 50 height 15
click at [908, 90] on font "Ubicación" at bounding box center [911, 86] width 118 height 35
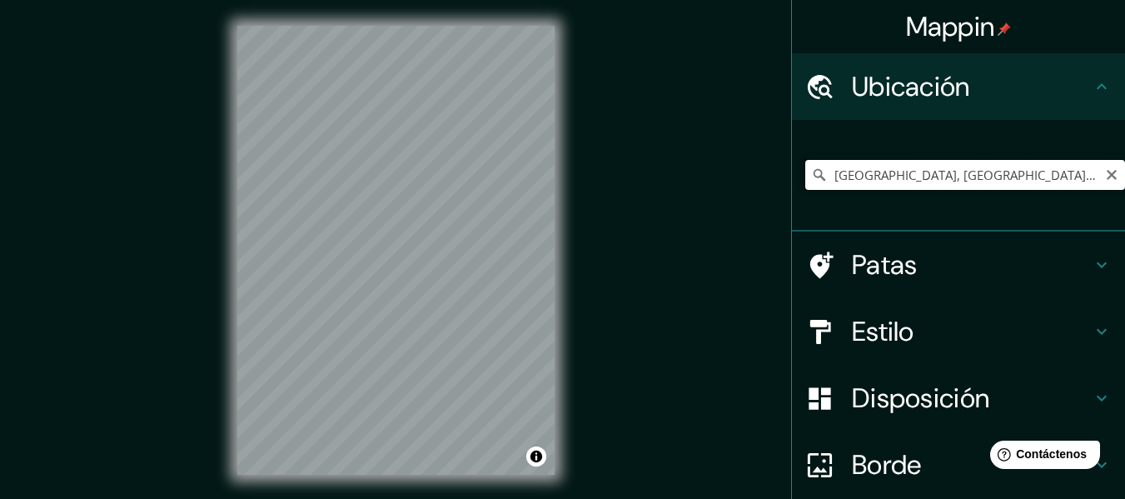
click at [981, 177] on input "[GEOGRAPHIC_DATA], [GEOGRAPHIC_DATA], [GEOGRAPHIC_DATA]" at bounding box center [965, 175] width 320 height 30
click at [1107, 176] on icon "Claro" at bounding box center [1112, 175] width 10 height 10
click at [1067, 177] on input "Cartagena del Chairá, [GEOGRAPHIC_DATA], [GEOGRAPHIC_DATA]" at bounding box center [965, 175] width 320 height 30
click at [1066, 172] on input "Cartagena del Chairá, [GEOGRAPHIC_DATA], [GEOGRAPHIC_DATA]" at bounding box center [965, 175] width 320 height 30
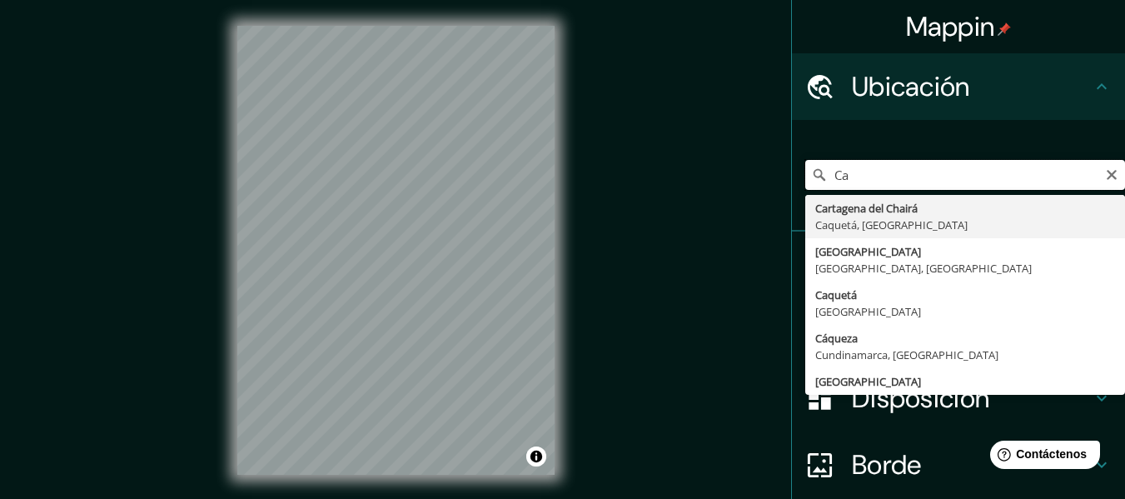
type input "C"
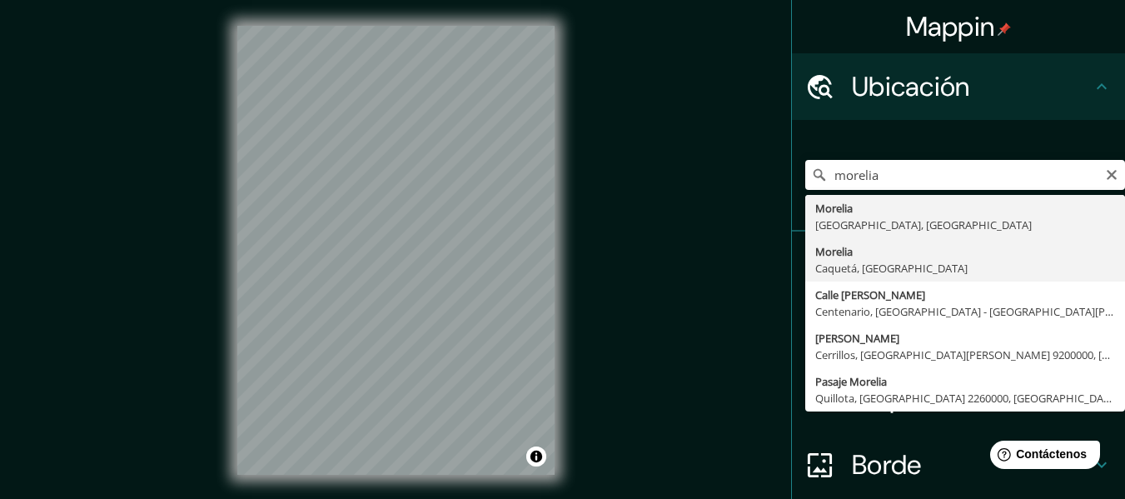
type input "Morelia, [GEOGRAPHIC_DATA], [GEOGRAPHIC_DATA]"
